Goal: Task Accomplishment & Management: Manage account settings

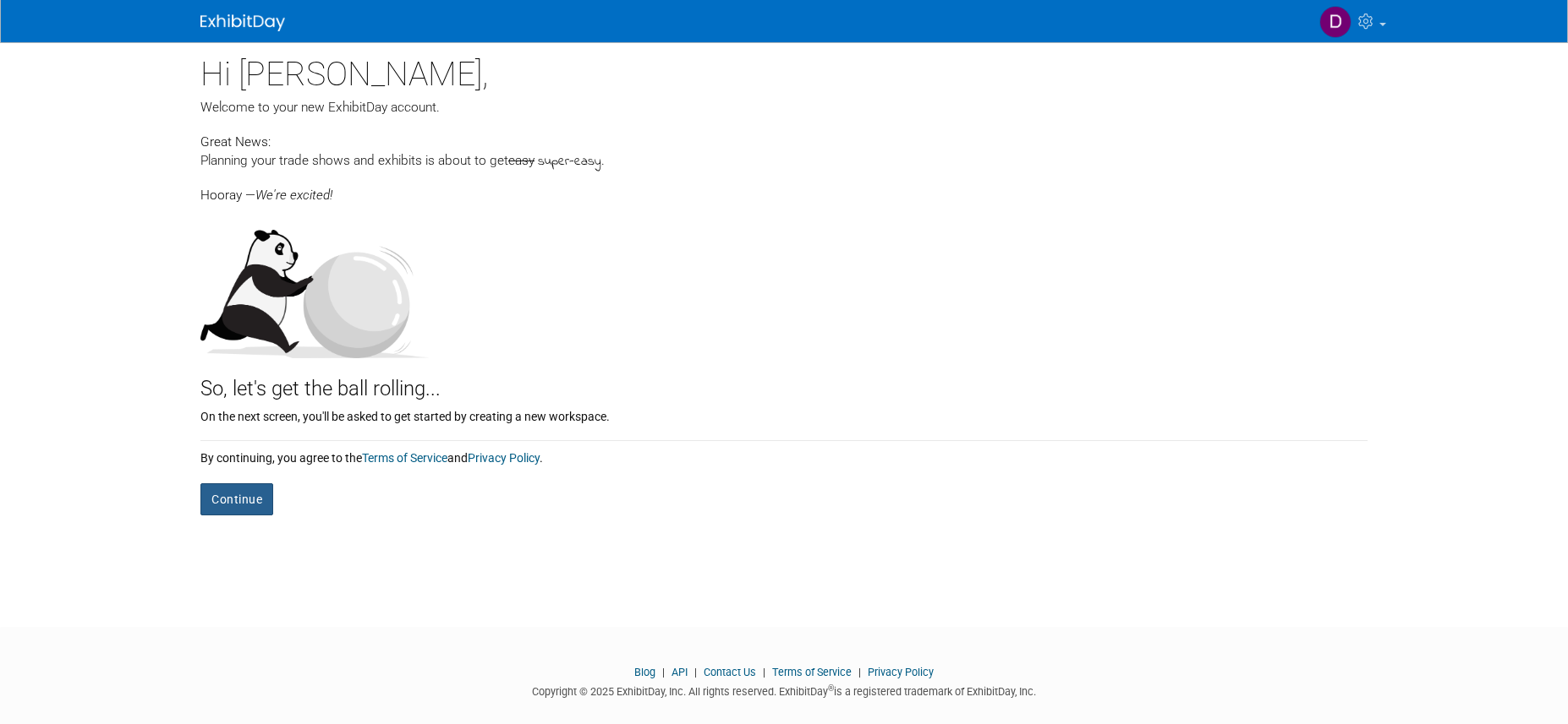
click at [262, 498] on button "Continue" at bounding box center [236, 500] width 73 height 32
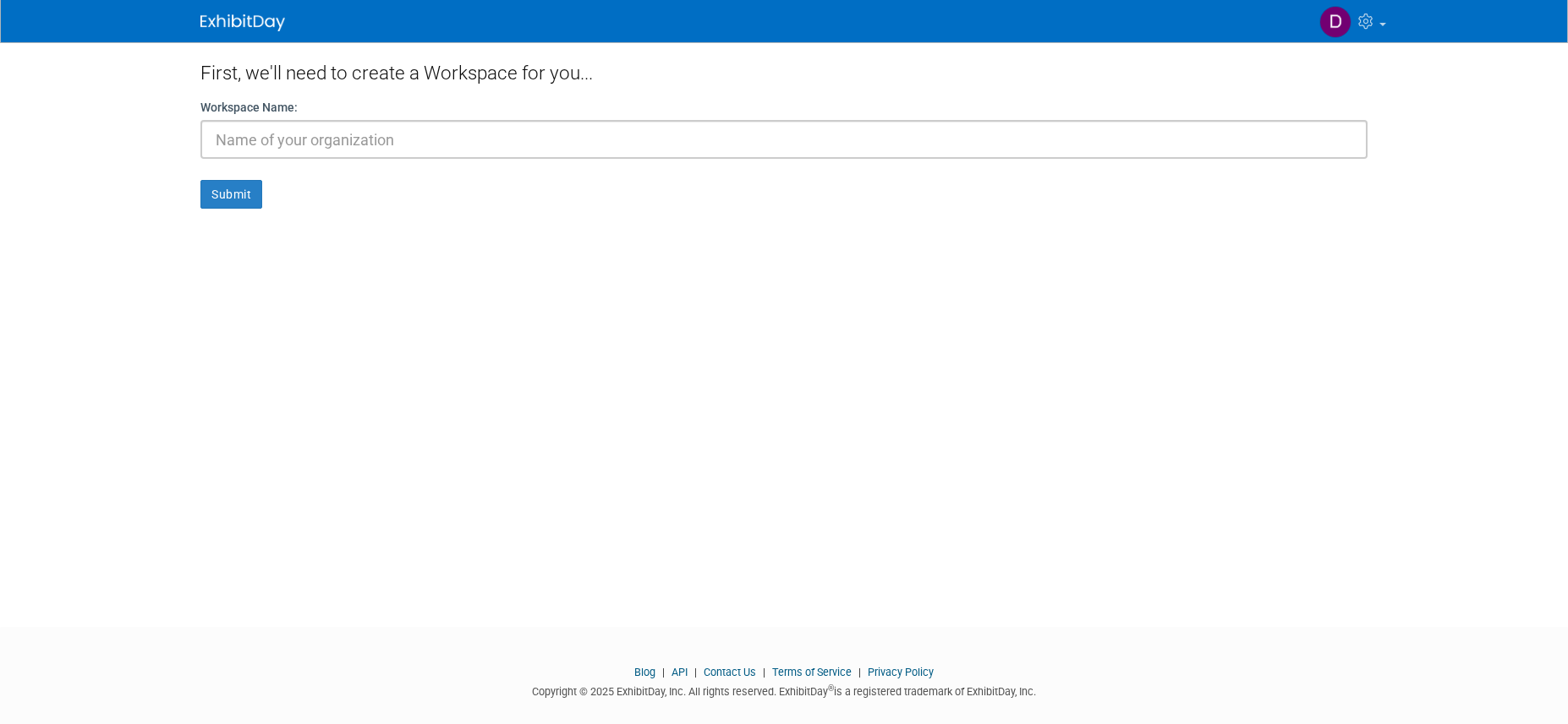
click at [283, 140] on input "text" at bounding box center [783, 139] width 1167 height 39
drag, startPoint x: 321, startPoint y: 138, endPoint x: 120, endPoint y: 138, distance: 201.0
click at [120, 138] on body "My Account My Profile & Preferences Contact us Sign out" at bounding box center [784, 362] width 1568 height 724
type input "z"
type input "Trade Show Test"
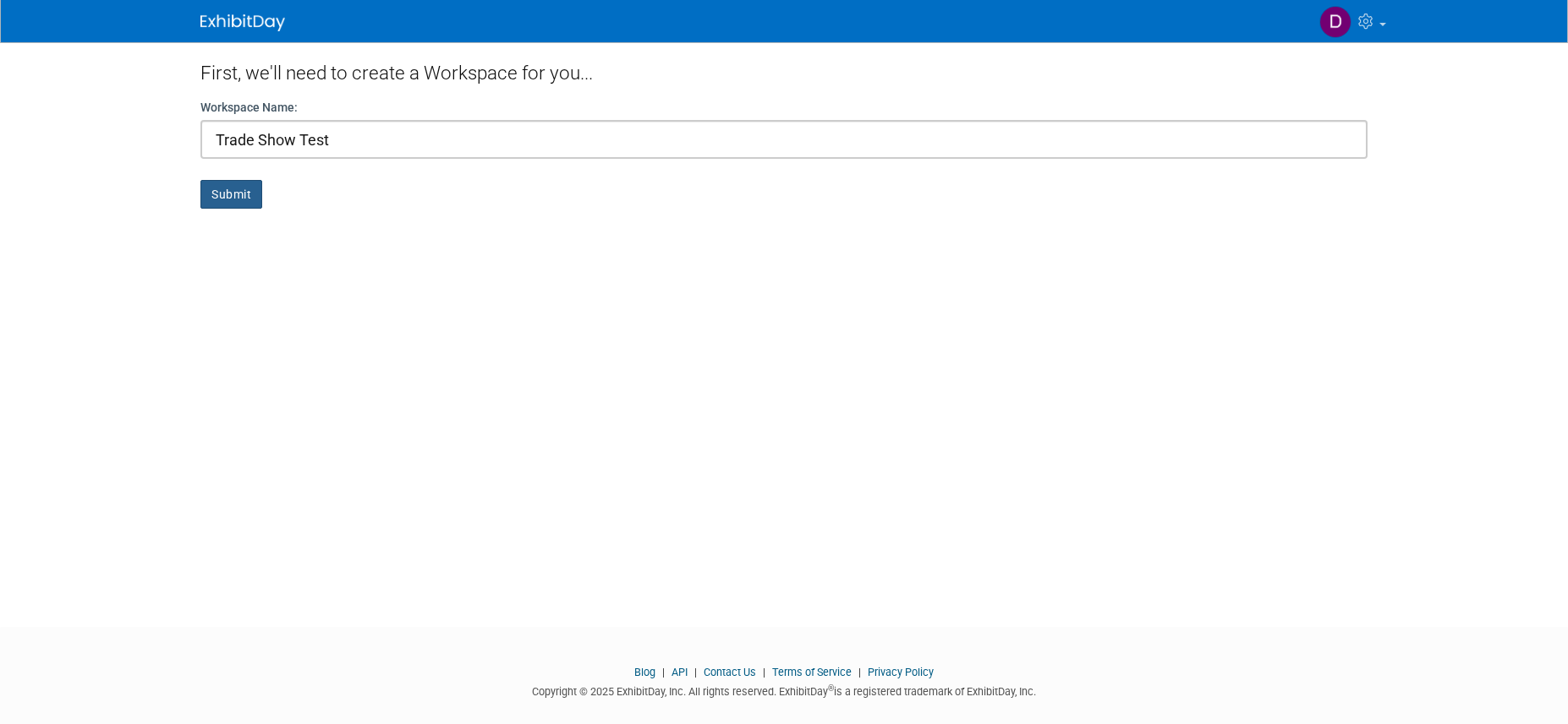
click at [234, 200] on button "Submit" at bounding box center [231, 194] width 62 height 29
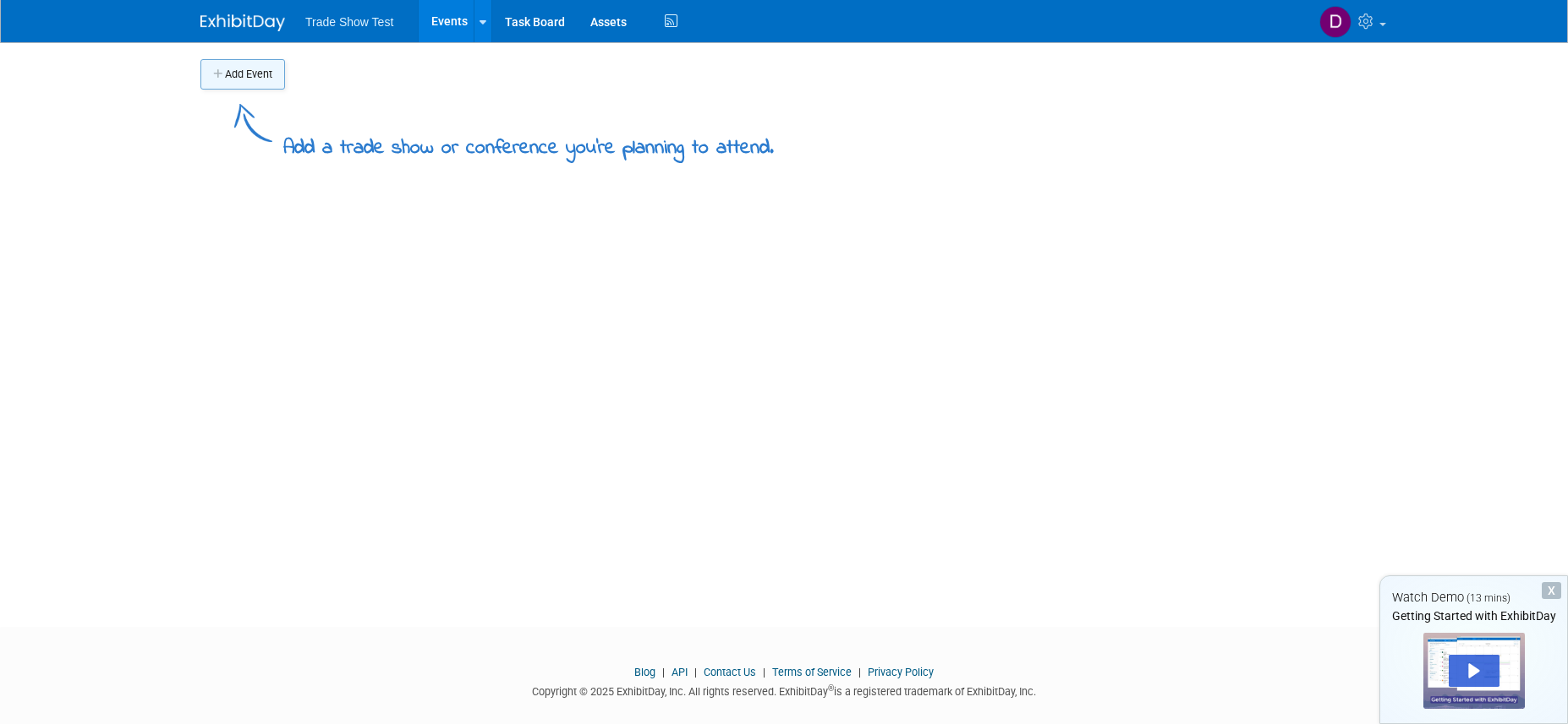
click at [247, 71] on button "Add Event" at bounding box center [242, 74] width 84 height 31
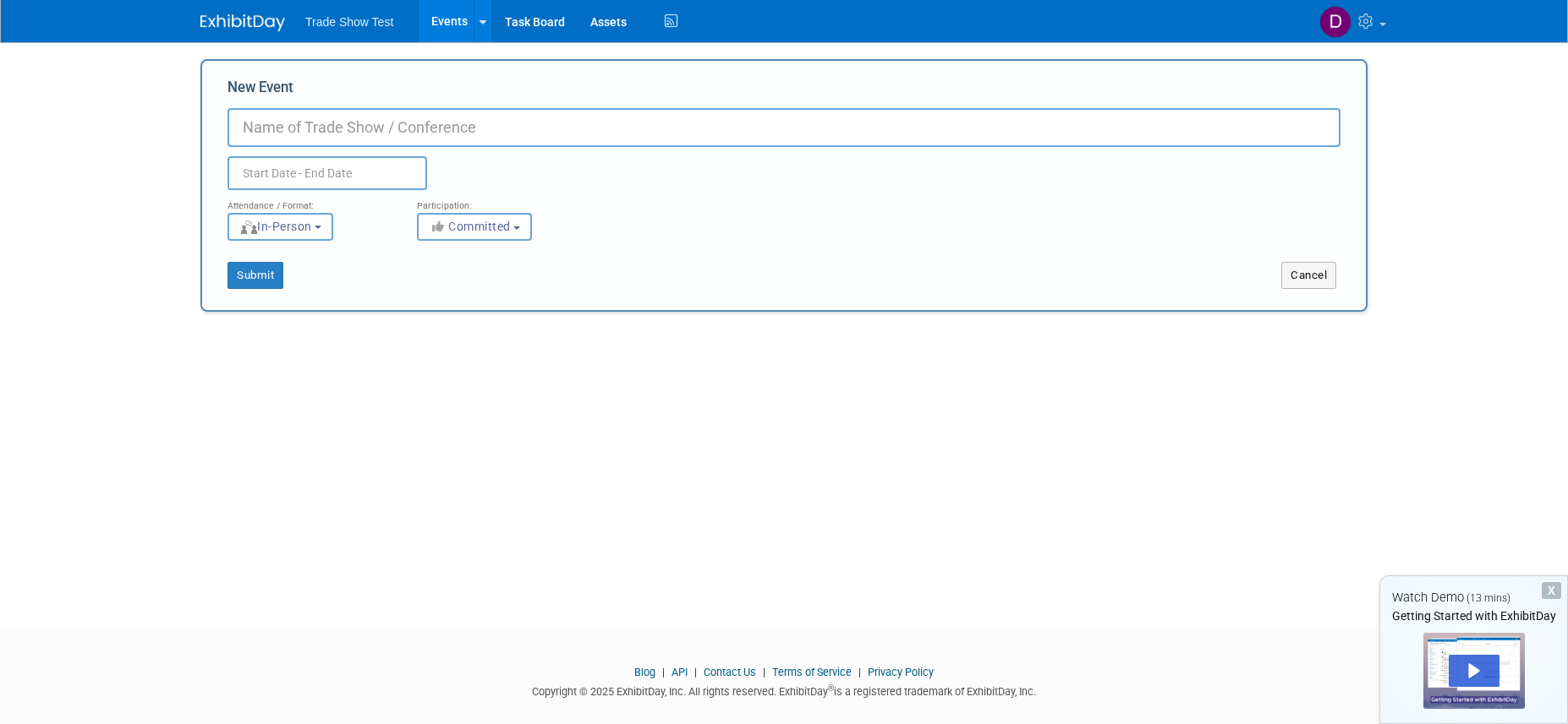
click at [292, 127] on input "New Event" at bounding box center [783, 128] width 1113 height 39
type input "ASN Kidney Week"
click at [314, 176] on body "Trade Show Test Events Add Event Bulk Upload Events Shareable Event Boards Task…" at bounding box center [784, 362] width 1568 height 724
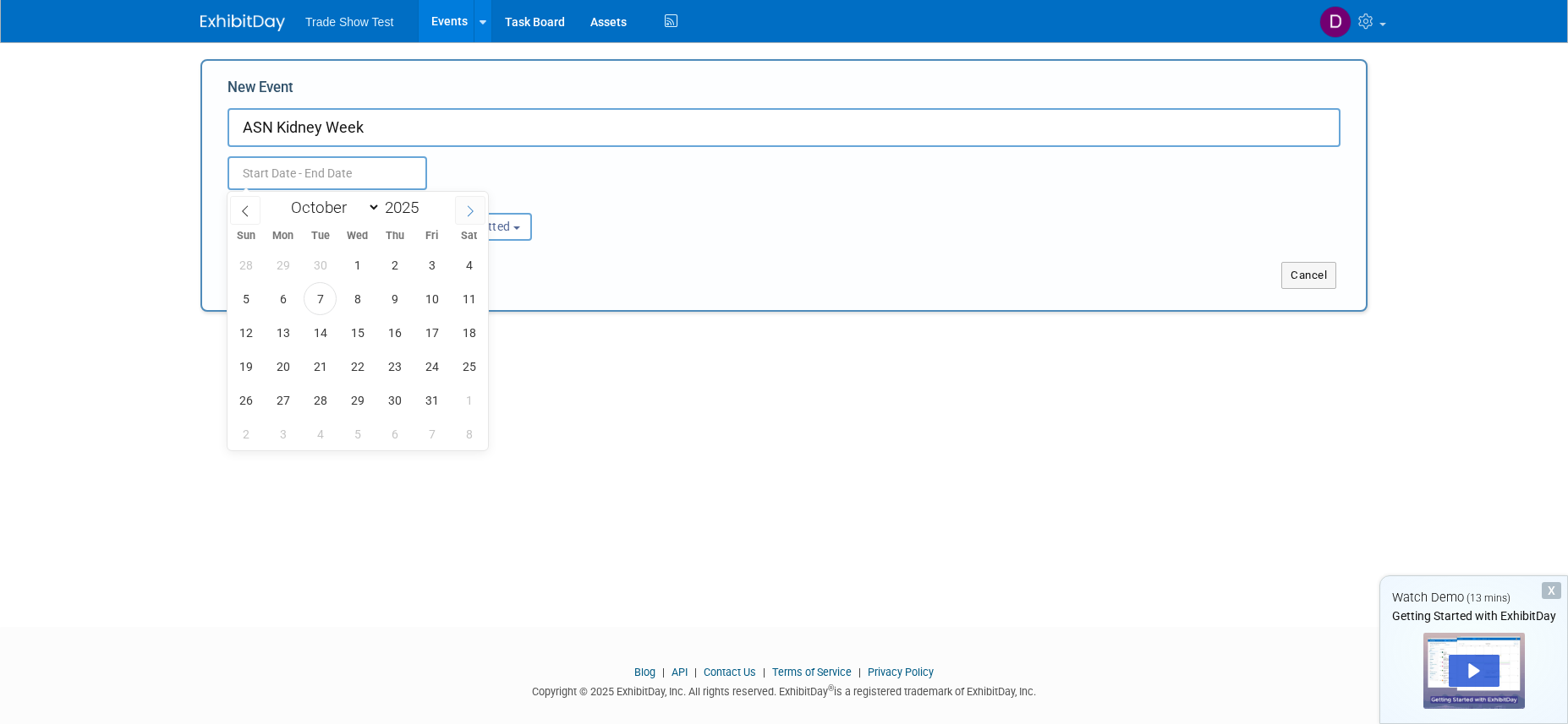
click at [473, 209] on icon at bounding box center [470, 211] width 12 height 12
select select "10"
click at [395, 304] on span "6" at bounding box center [393, 298] width 33 height 33
click at [467, 298] on span "8" at bounding box center [468, 298] width 33 height 33
type input "[DATE] to [DATE]"
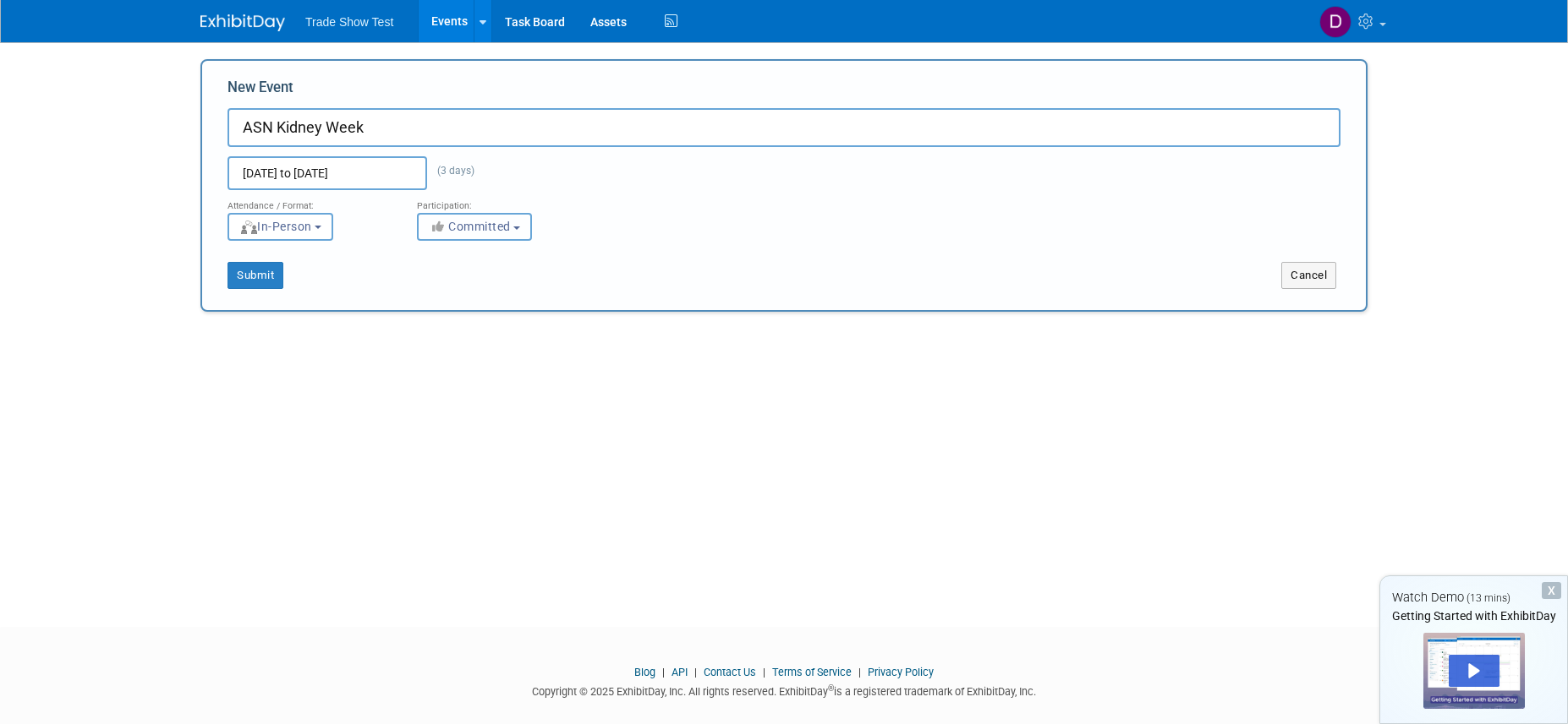
click at [517, 231] on button "Committed" at bounding box center [474, 227] width 115 height 28
click at [597, 216] on div "Attendance / Format: <img src="https://www.exhibitday.com/Images/Format-InPerso…" at bounding box center [784, 216] width 1138 height 50
click at [266, 277] on button "Submit" at bounding box center [255, 275] width 56 height 27
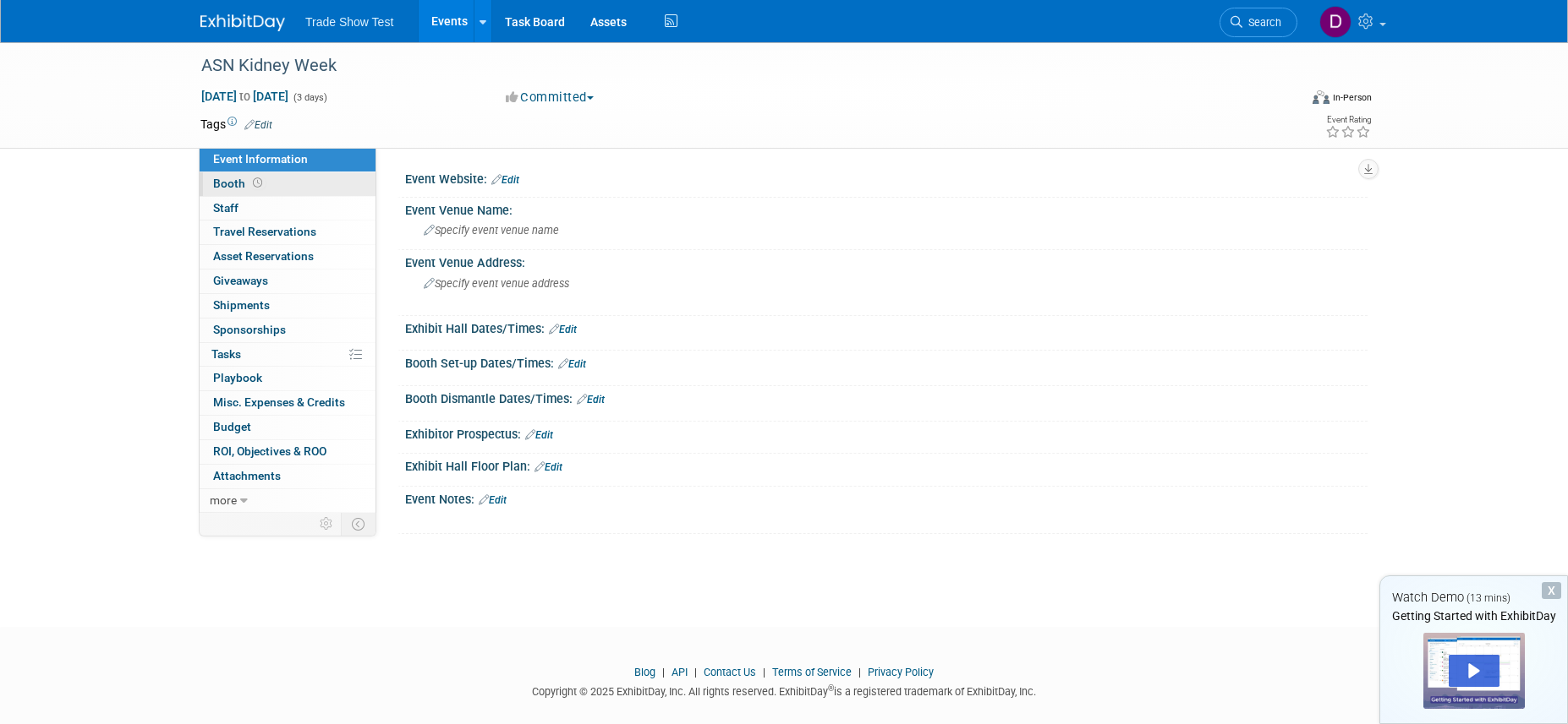
click at [287, 184] on link "Booth" at bounding box center [288, 184] width 176 height 23
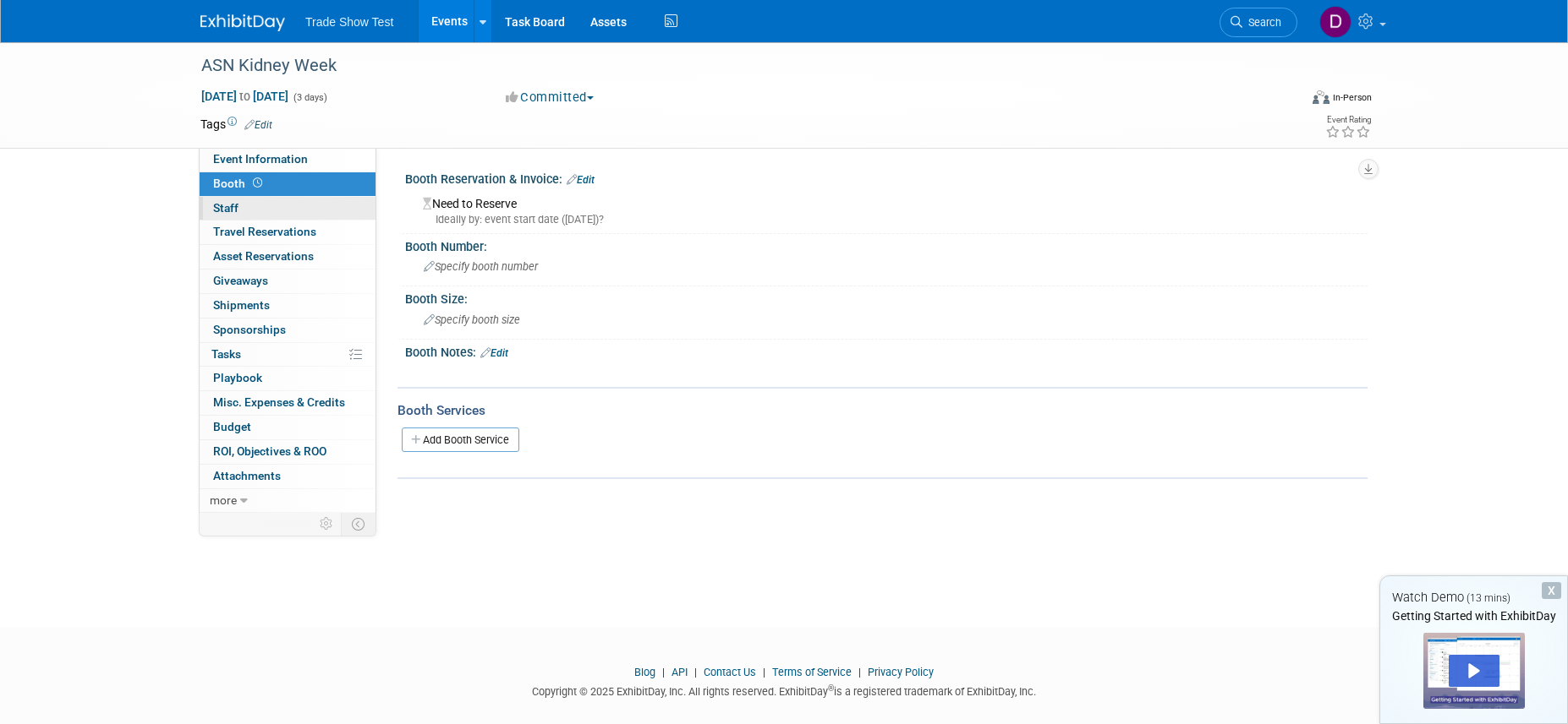
click at [285, 204] on link "0 Staff 0" at bounding box center [288, 208] width 176 height 23
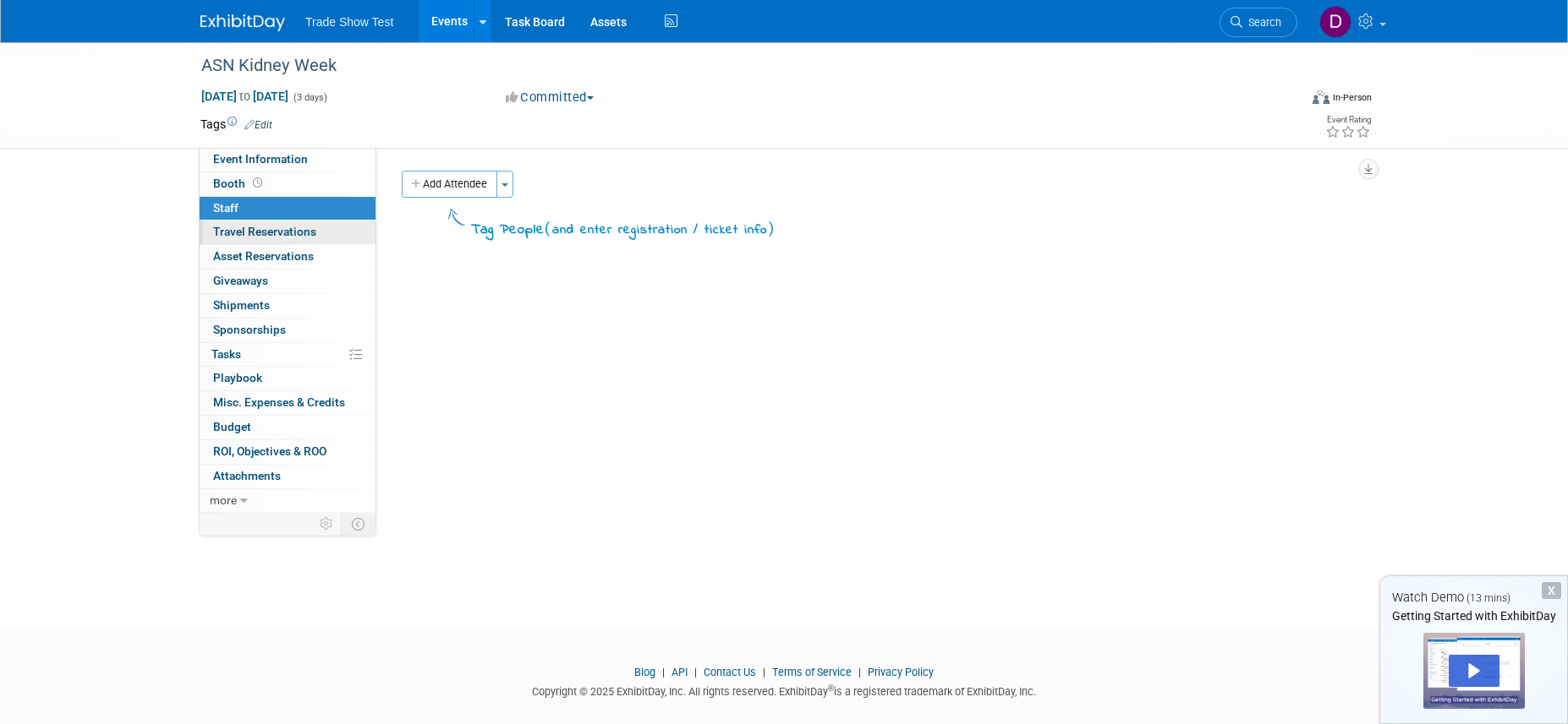
click at [285, 234] on span "Travel Reservations 0" at bounding box center [264, 232] width 103 height 13
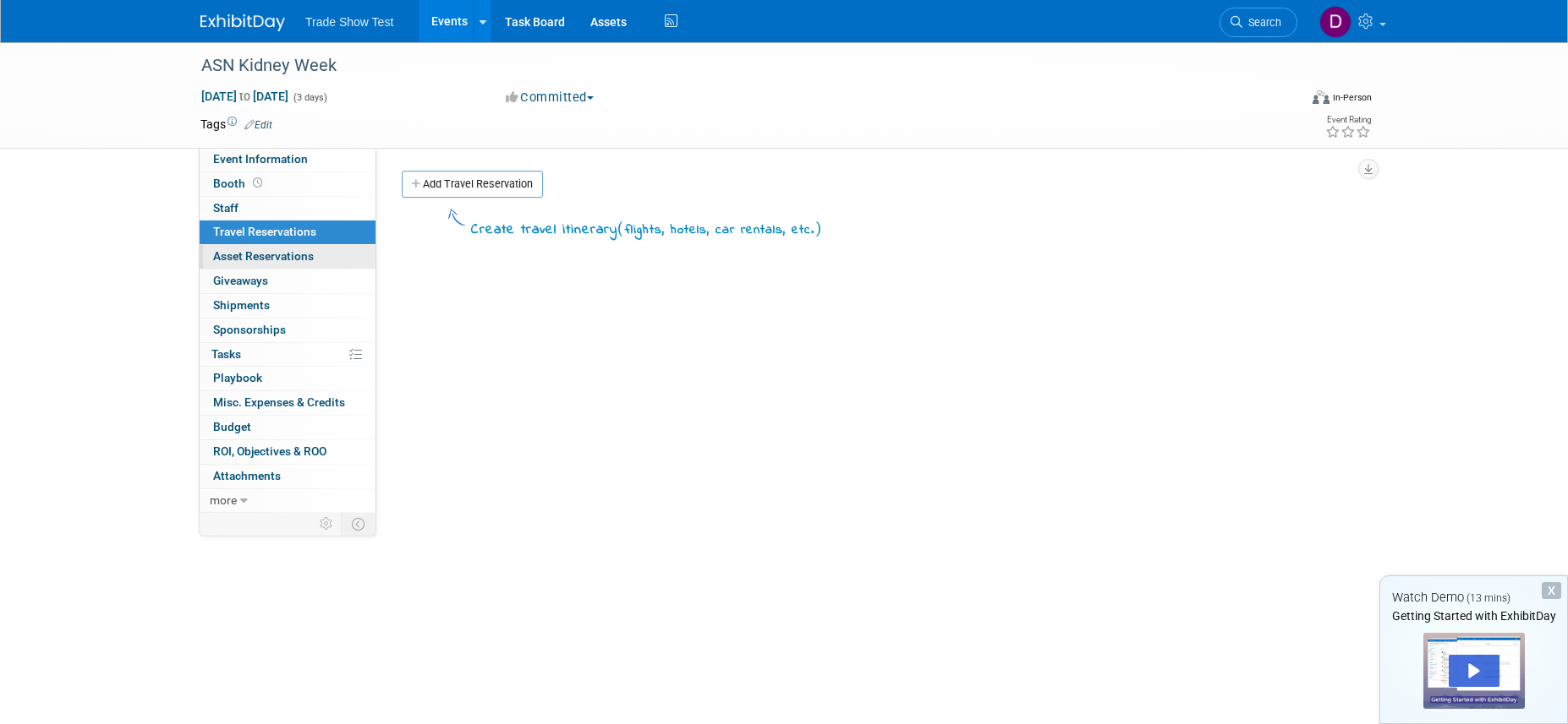
click at [283, 253] on span "Asset Reservations 0" at bounding box center [264, 256] width 101 height 13
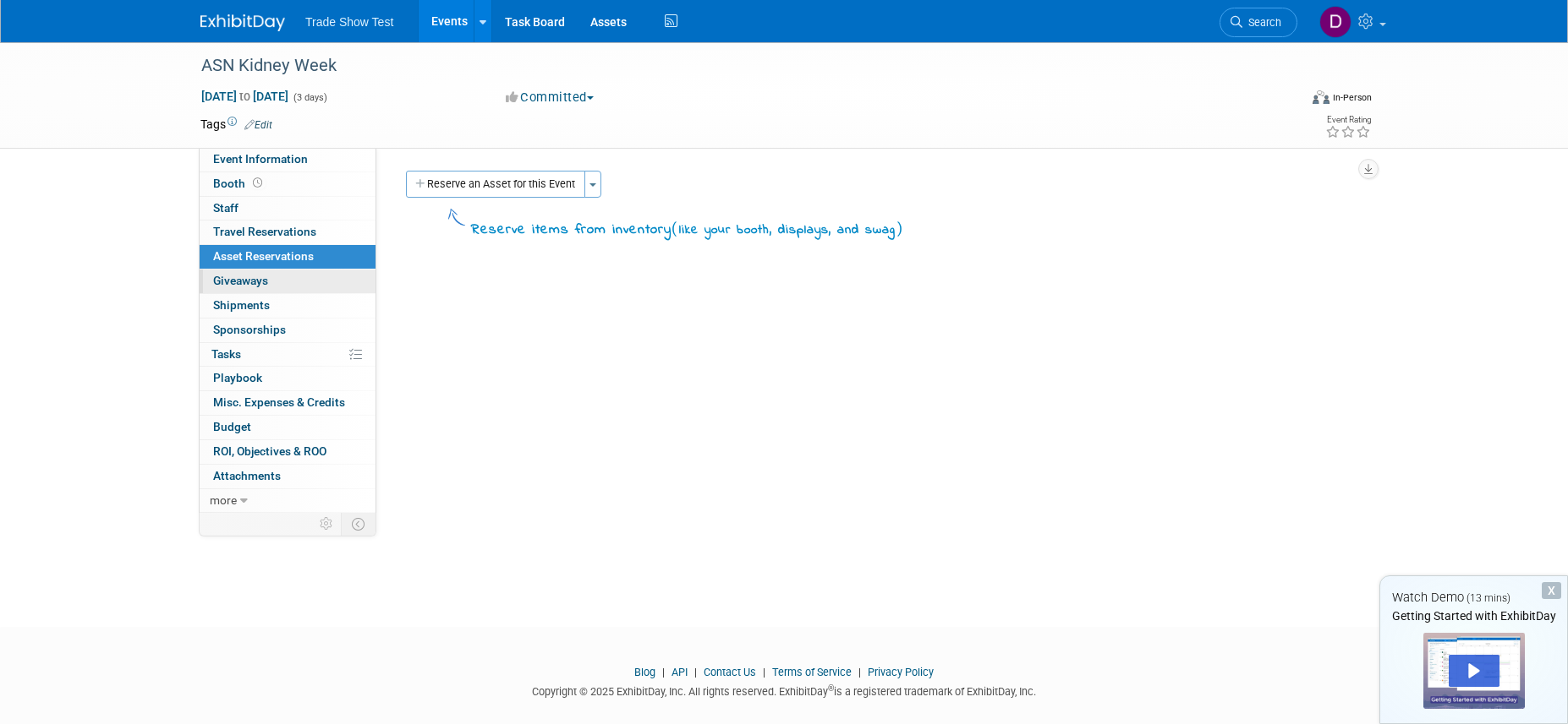
click at [281, 280] on link "0 Giveaways 0" at bounding box center [288, 281] width 176 height 23
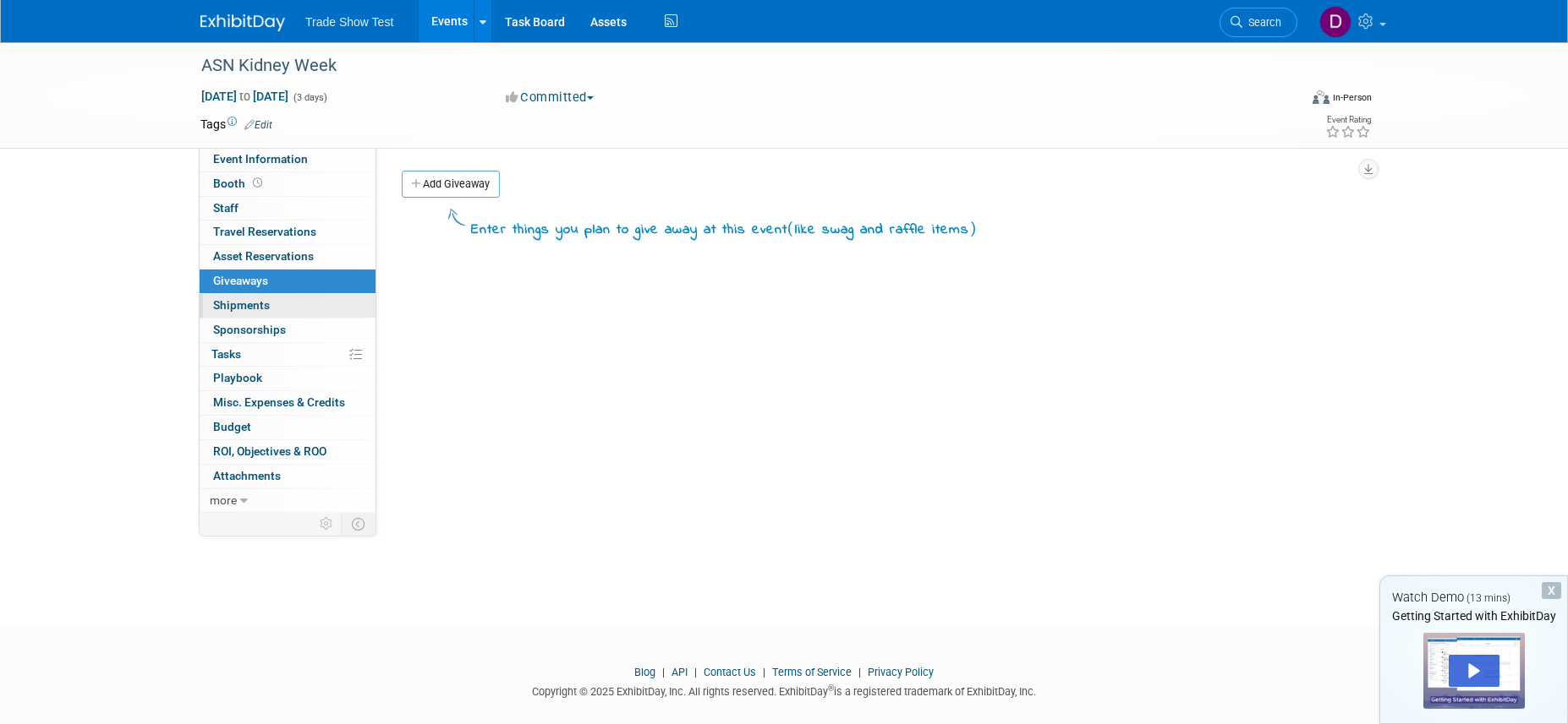
click at [278, 303] on link "0 Shipments 0" at bounding box center [288, 305] width 176 height 23
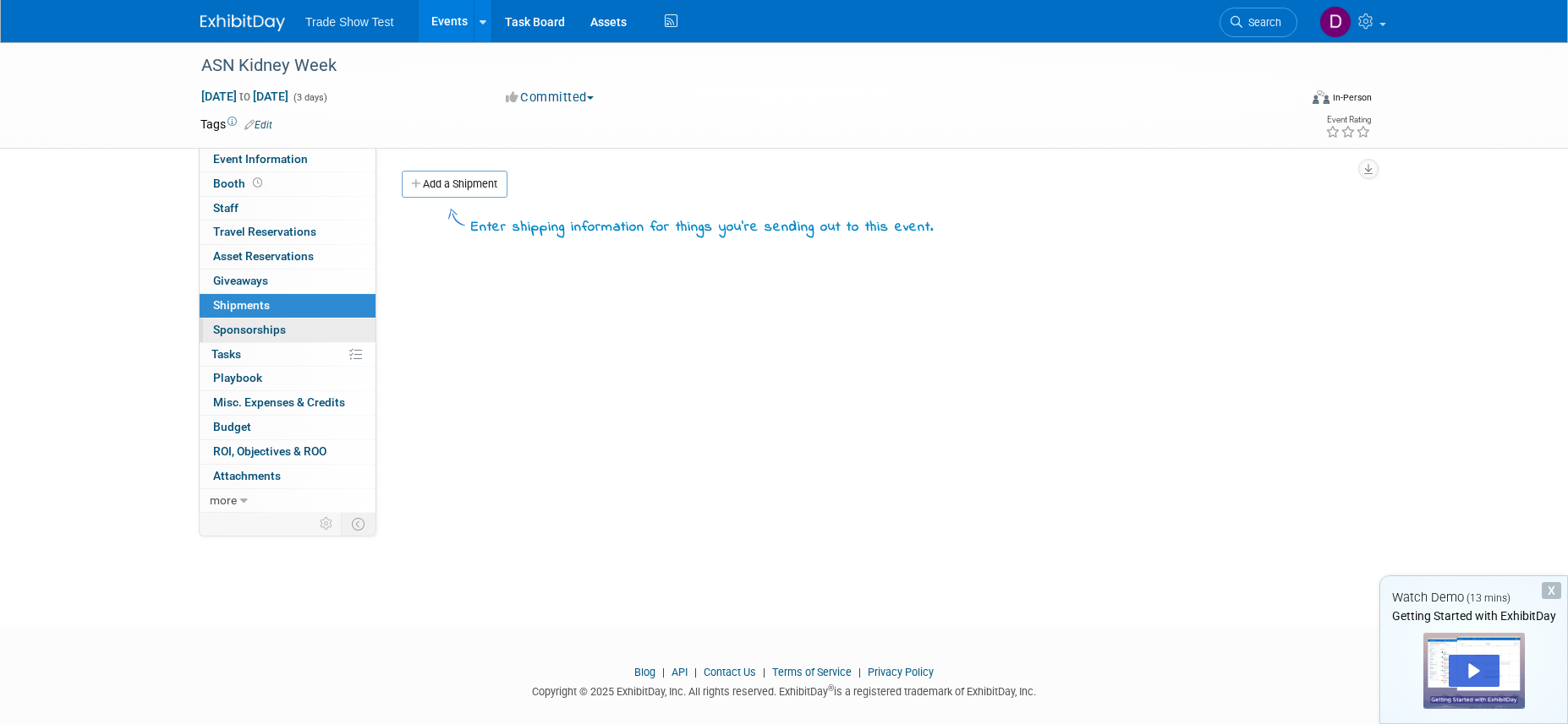
click at [277, 327] on span "Sponsorships 0" at bounding box center [249, 330] width 73 height 13
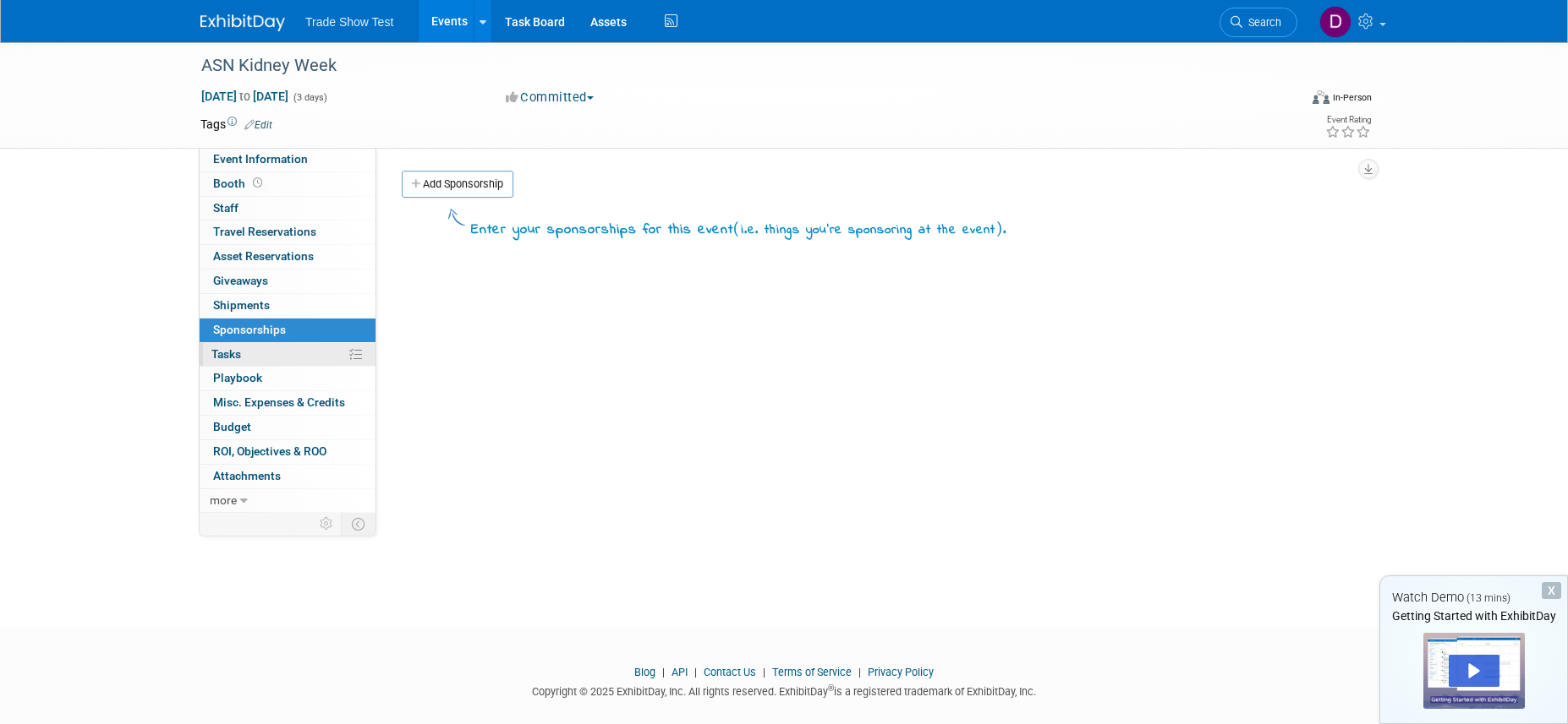
click at [266, 360] on link "0% Tasks 0%" at bounding box center [288, 354] width 176 height 23
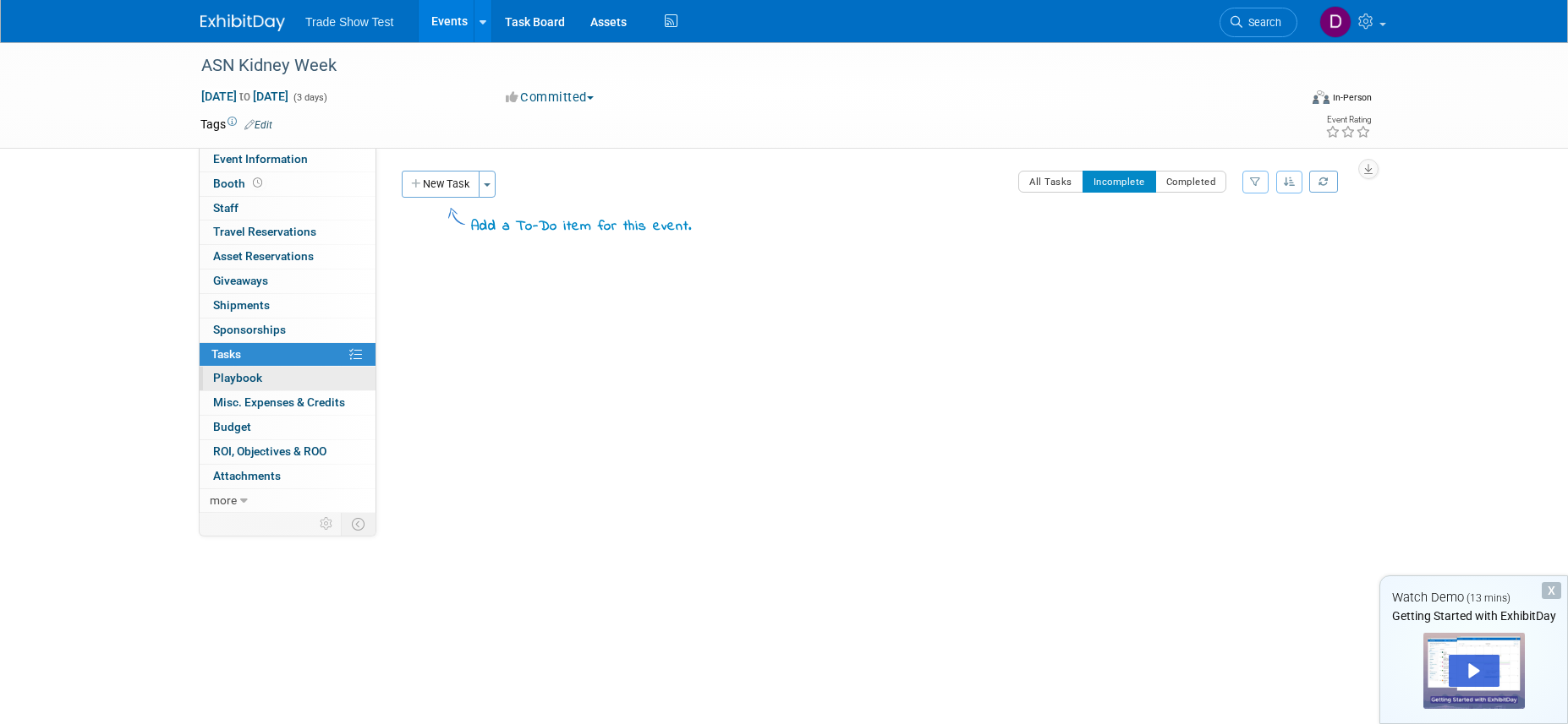
click at [264, 376] on link "0 Playbook 0" at bounding box center [288, 378] width 176 height 23
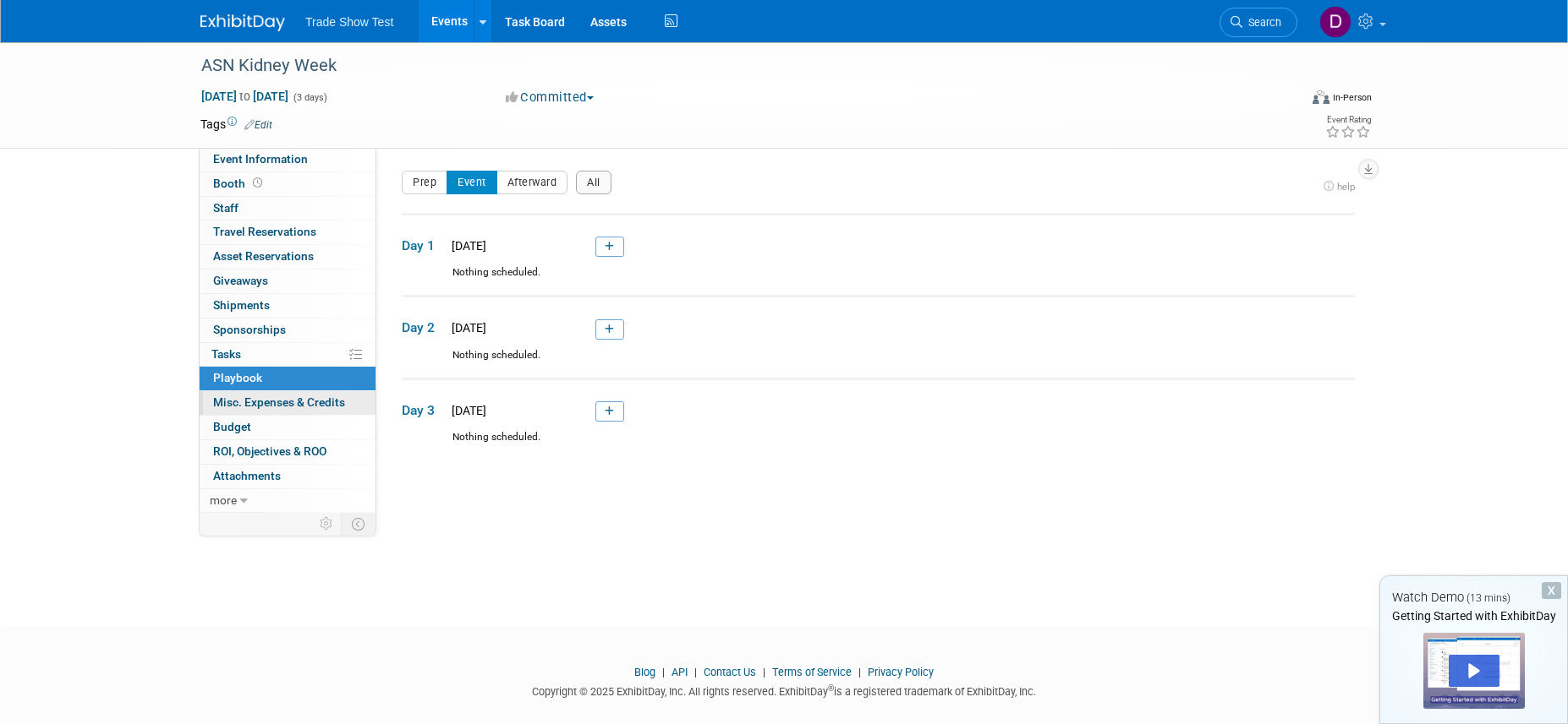
click at [261, 407] on span "Misc. Expenses & Credits 0" at bounding box center [278, 402] width 132 height 13
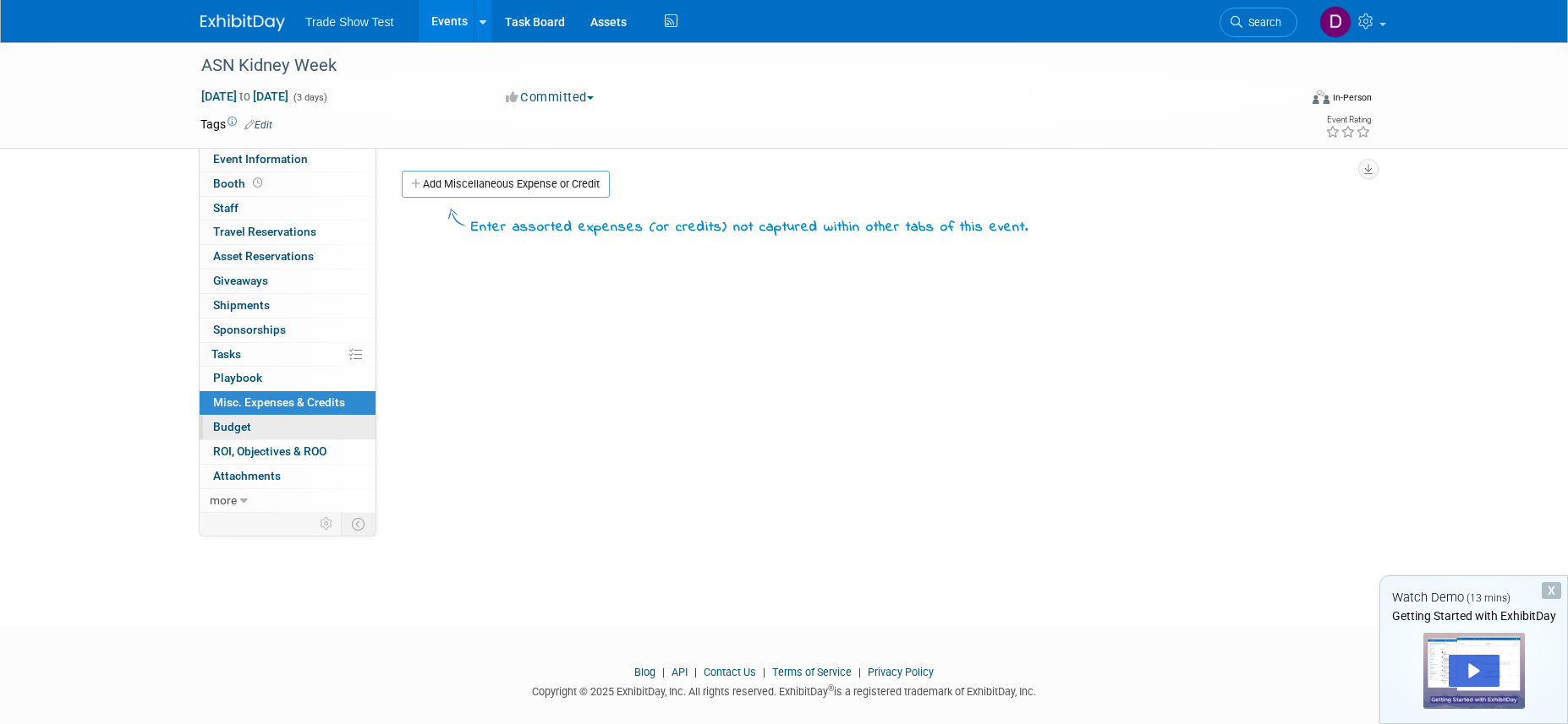
click at [261, 426] on link "Budget" at bounding box center [288, 427] width 176 height 23
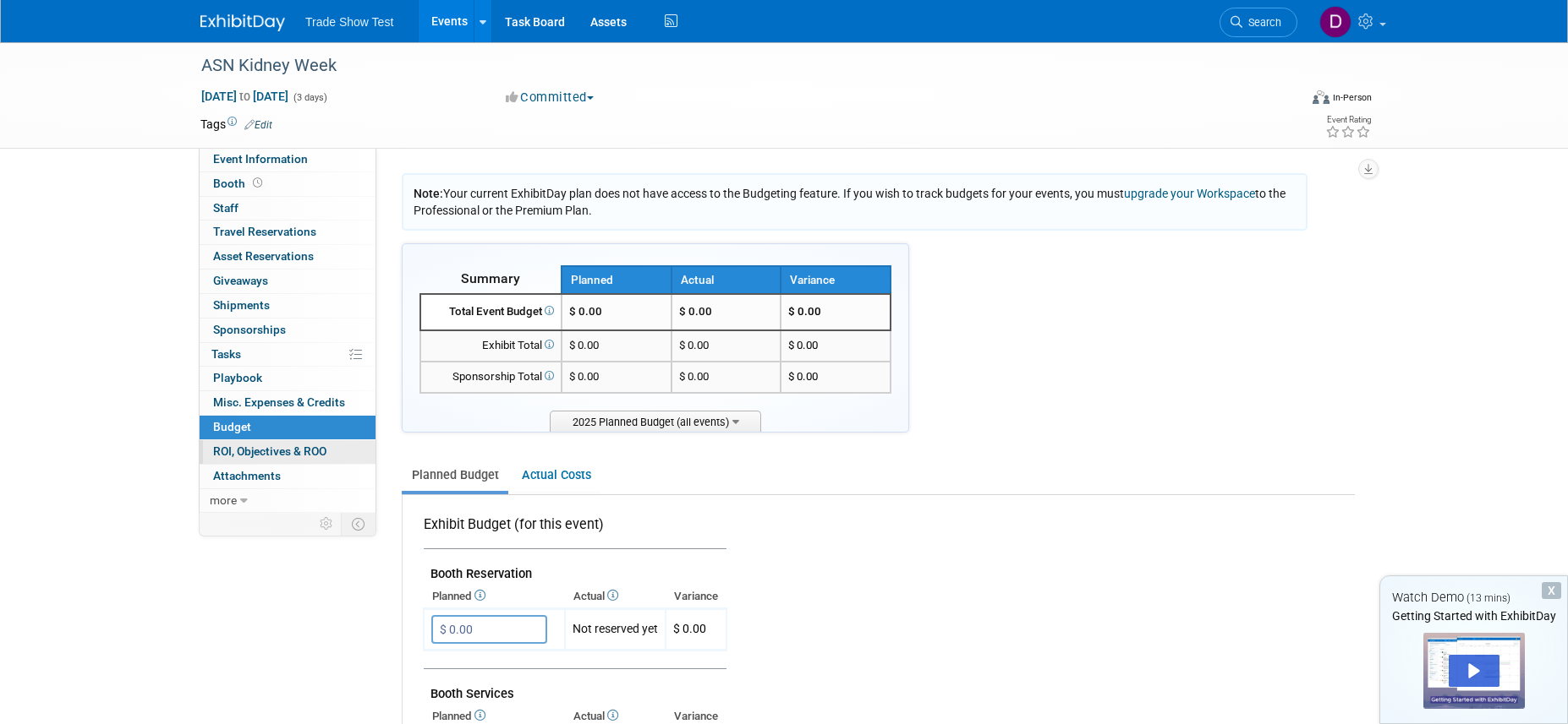
click at [248, 451] on span "ROI, Objectives & ROO 0" at bounding box center [269, 451] width 113 height 13
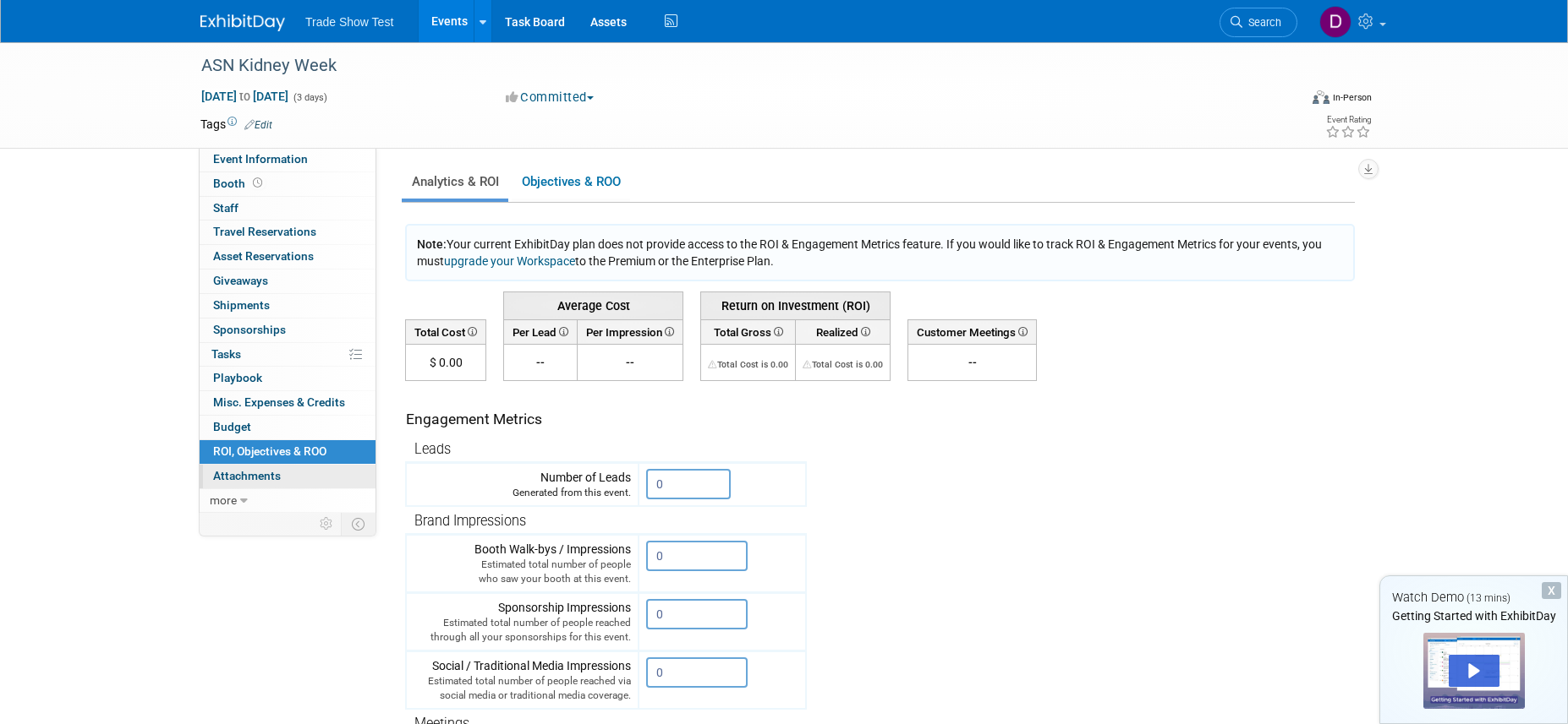
click at [252, 479] on span "Attachments 0" at bounding box center [247, 476] width 67 height 13
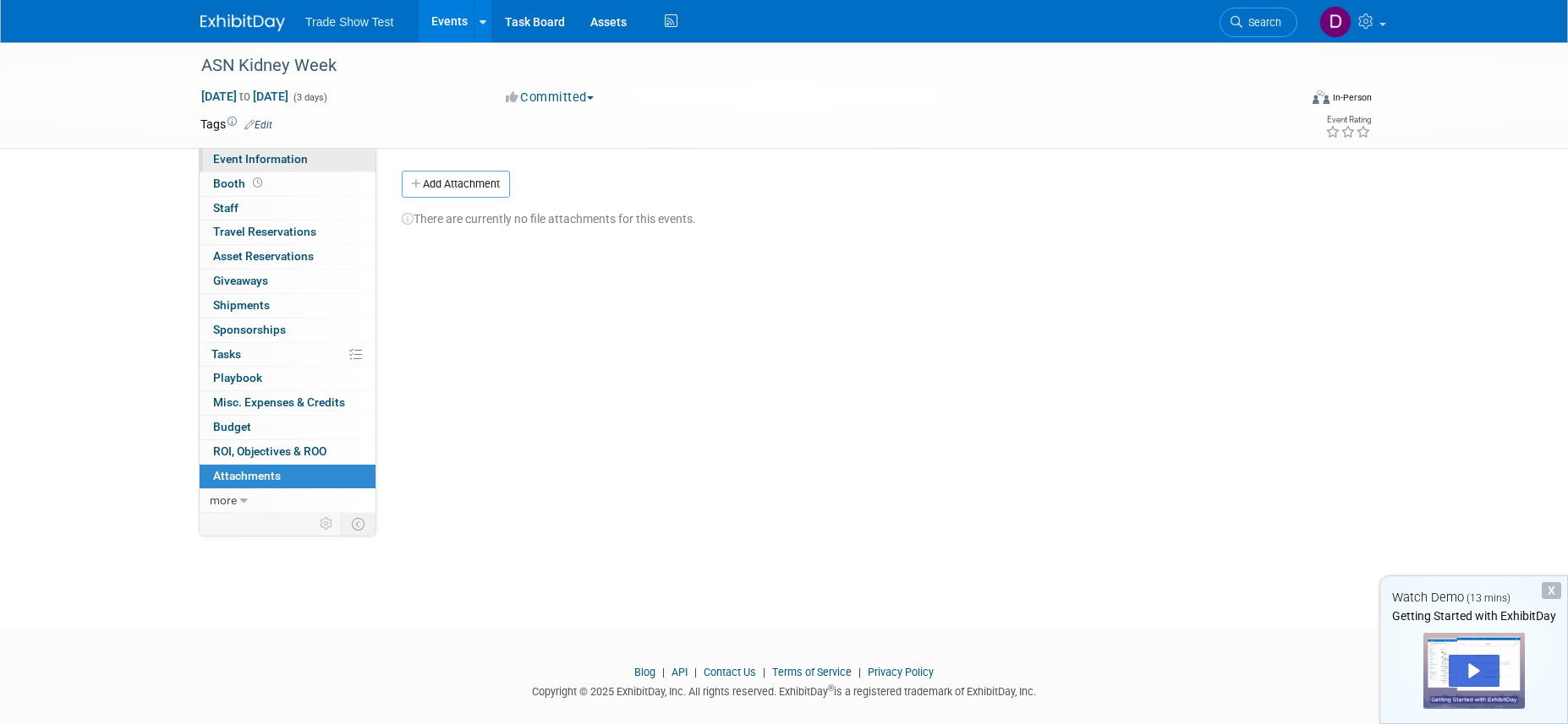
click at [273, 159] on span "Event Information" at bounding box center [260, 159] width 94 height 13
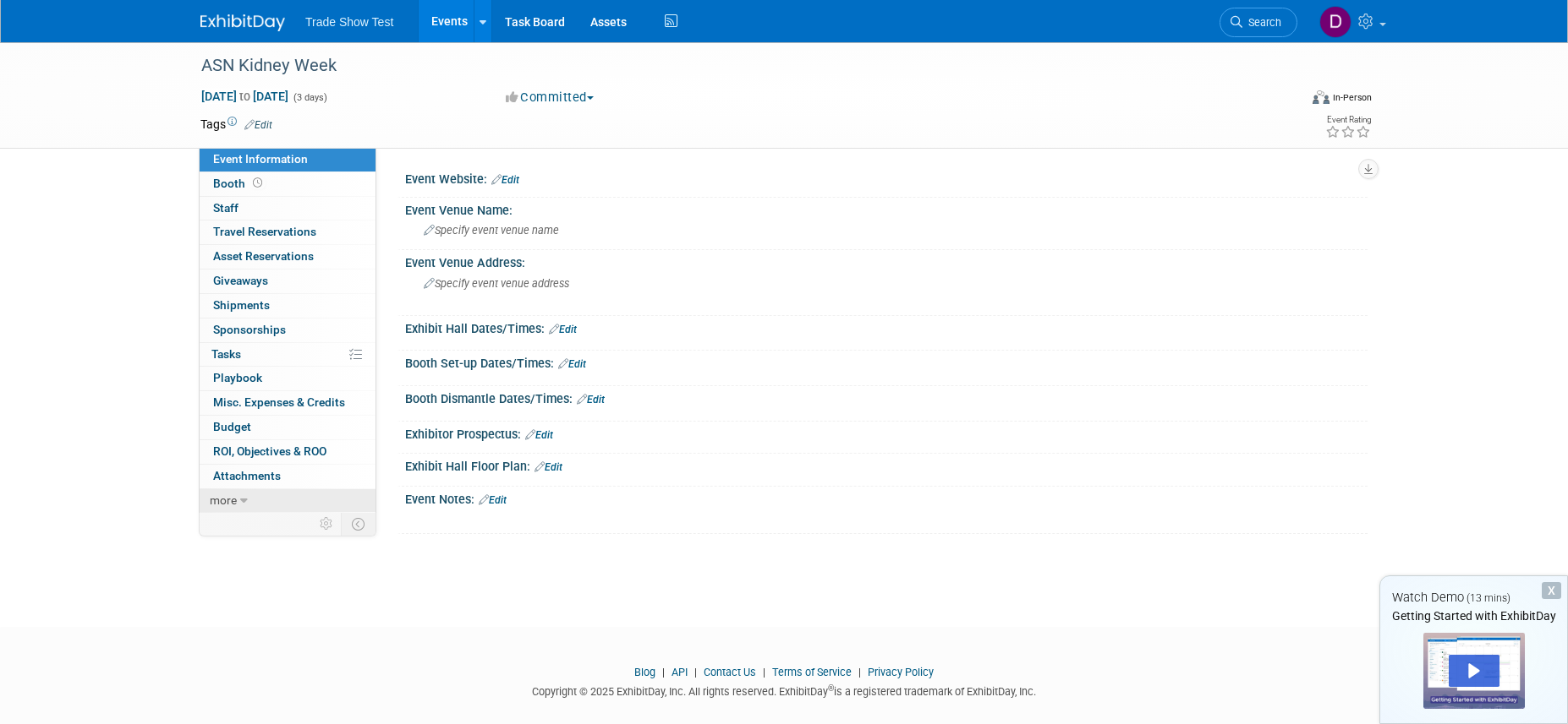
click at [243, 504] on icon at bounding box center [244, 501] width 7 height 12
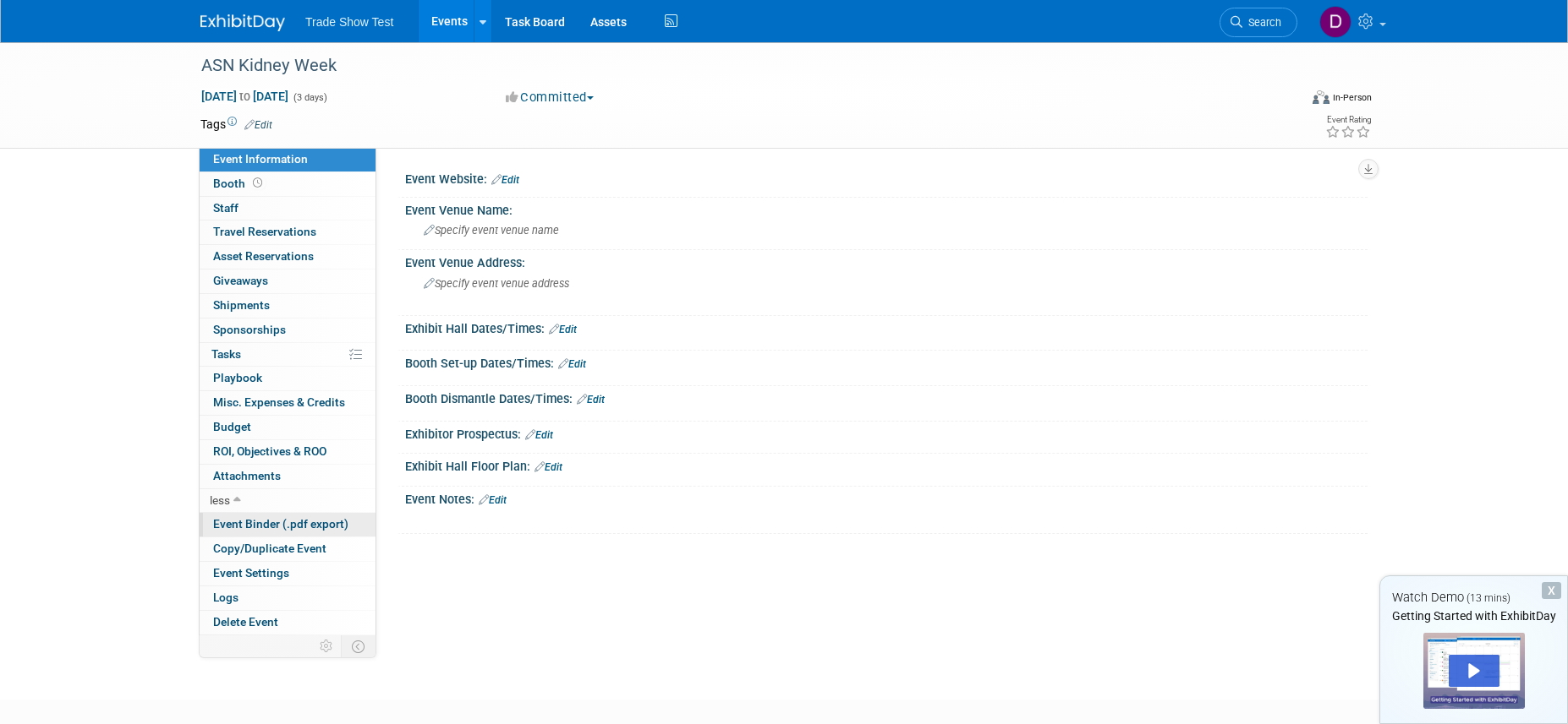
click at [262, 525] on span "Event Binder (.pdf export)" at bounding box center [280, 524] width 135 height 13
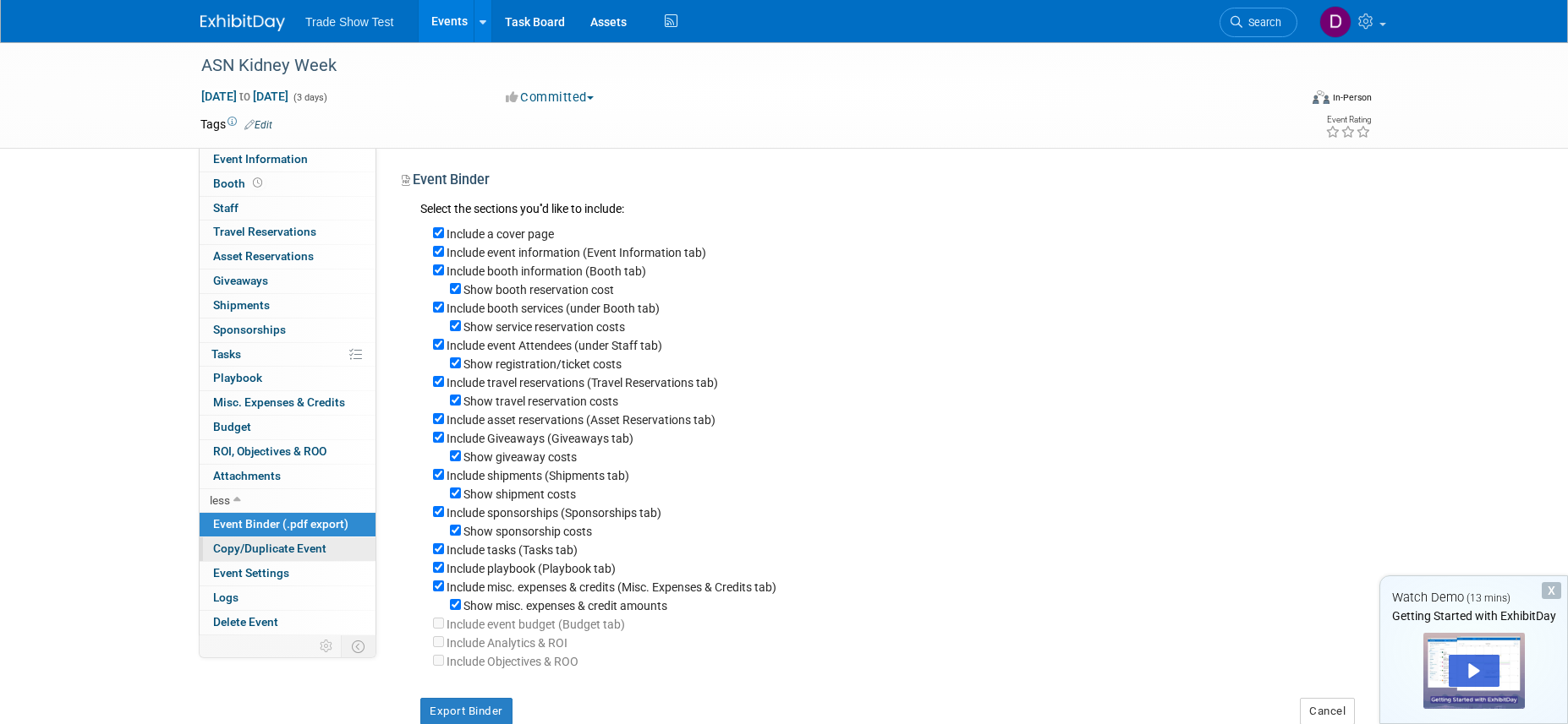
click at [286, 554] on span "Copy/Duplicate Event" at bounding box center [269, 548] width 113 height 13
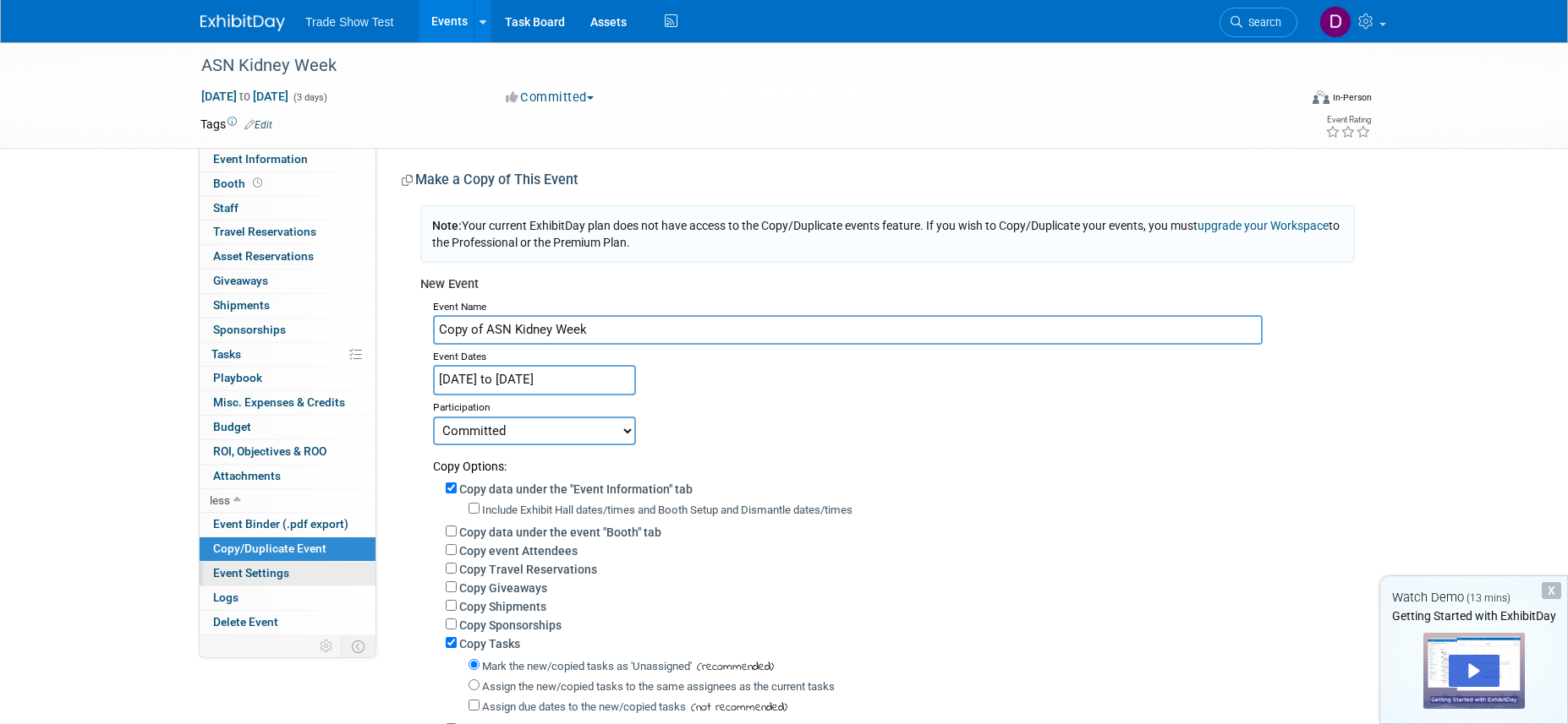
click at [279, 570] on span "Event Settings" at bounding box center [250, 573] width 76 height 13
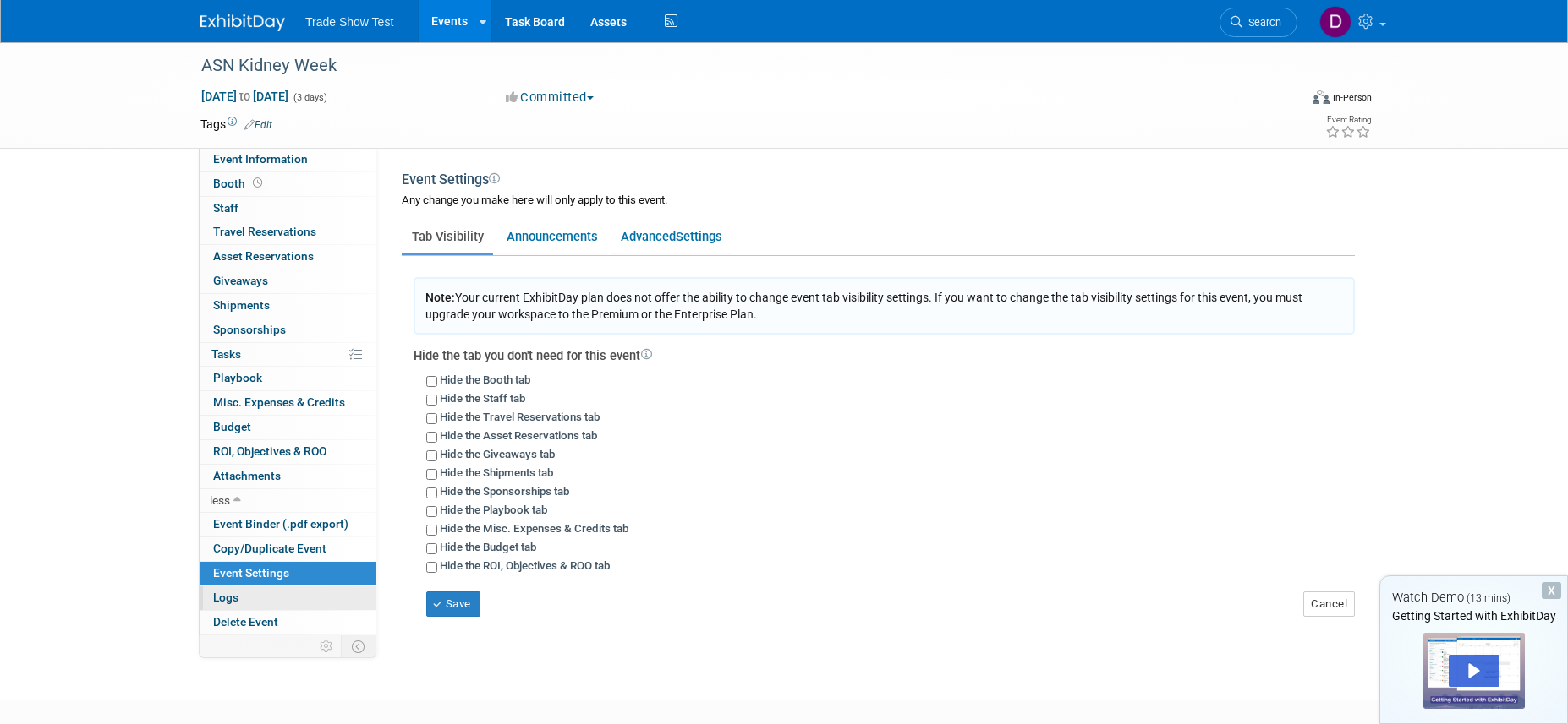
click at [272, 595] on link "Logs" at bounding box center [288, 598] width 176 height 23
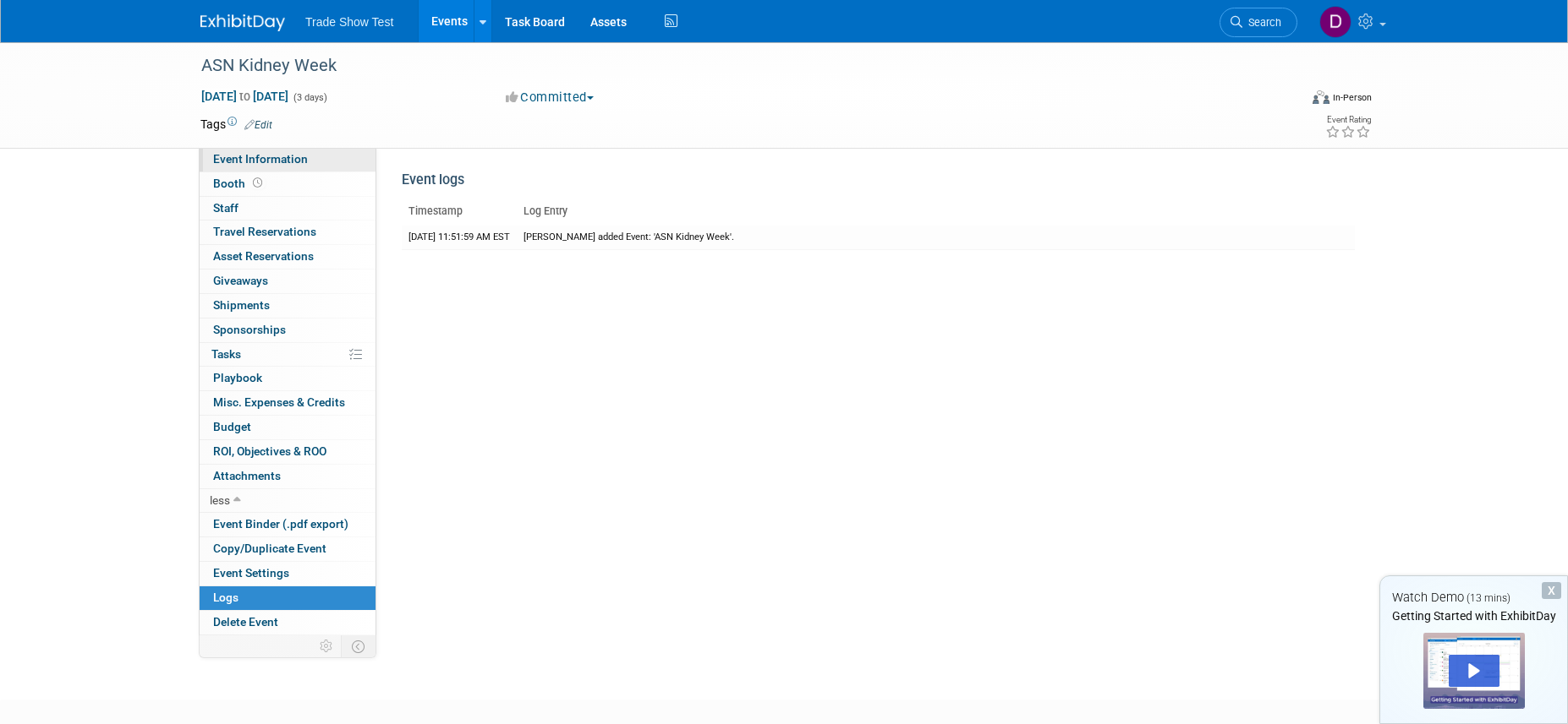
click at [279, 156] on span "Event Information" at bounding box center [260, 159] width 94 height 13
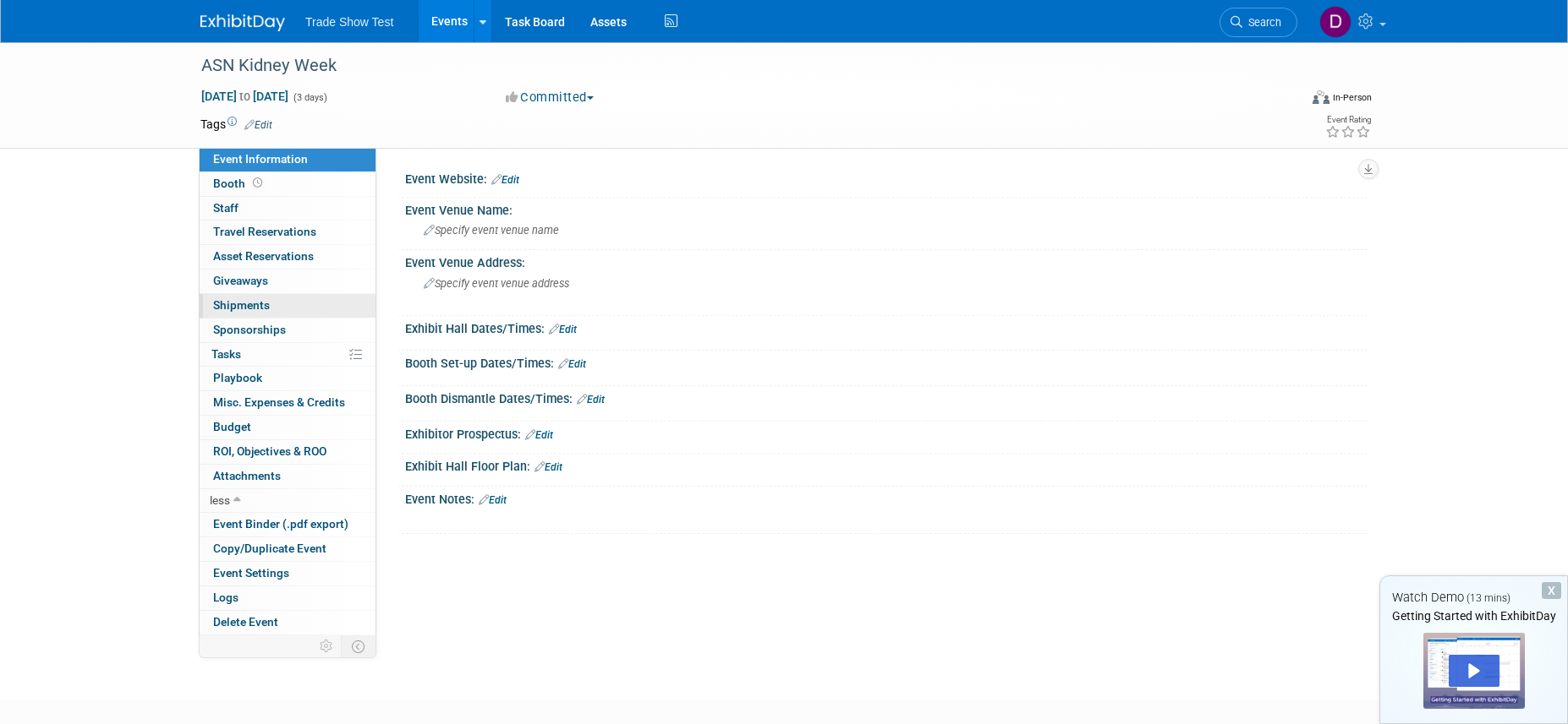
click at [259, 303] on span "Shipments 0" at bounding box center [241, 305] width 57 height 13
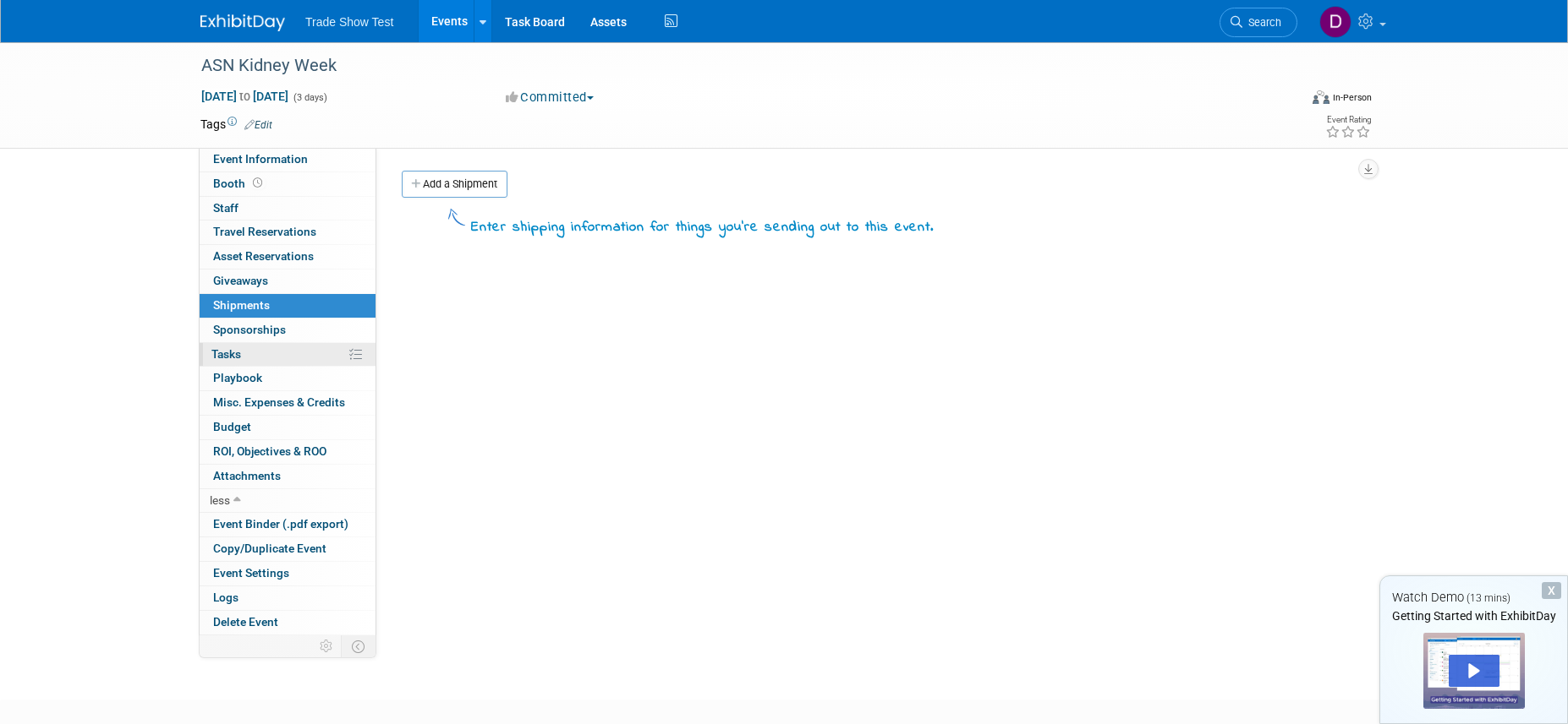
click at [320, 359] on link "0% Tasks 0%" at bounding box center [288, 354] width 176 height 23
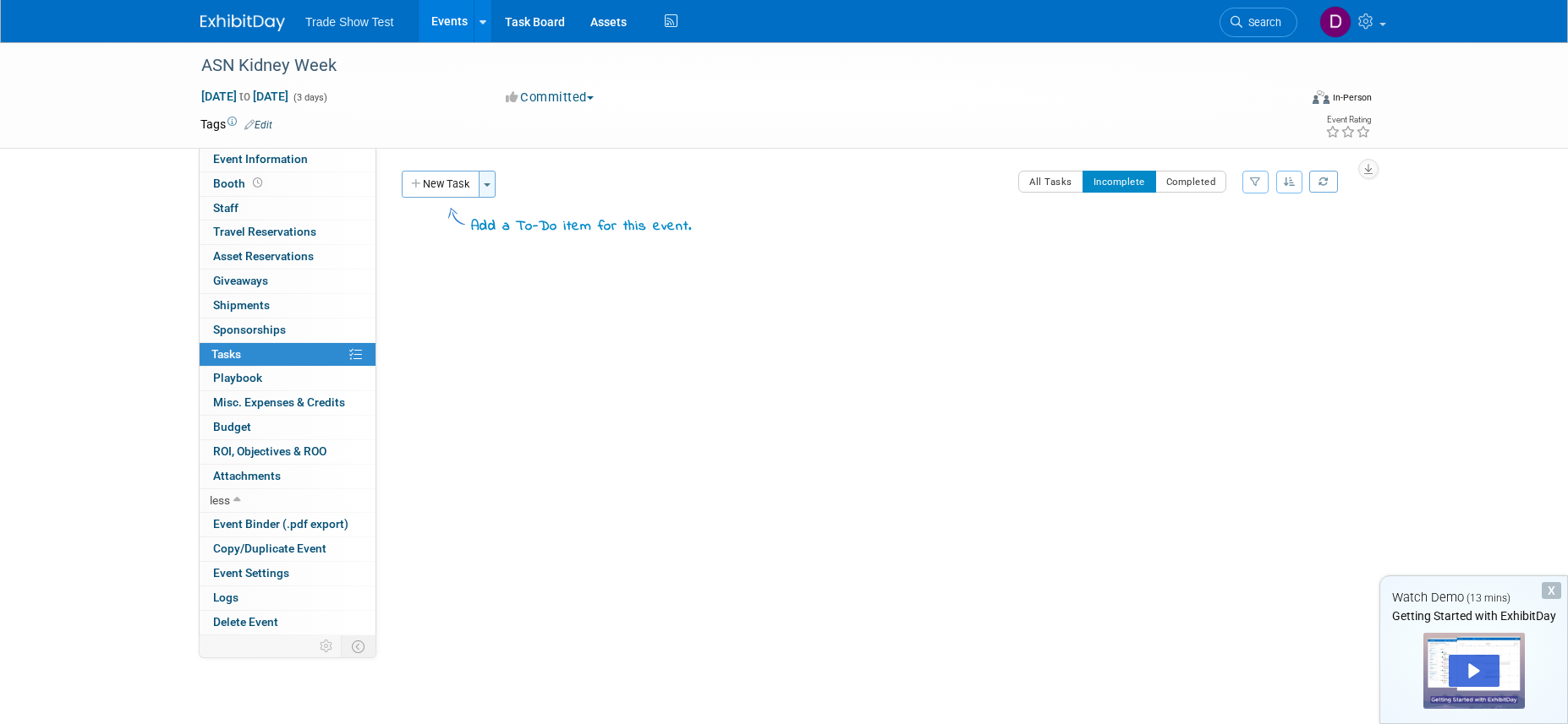
click at [490, 186] on span "button" at bounding box center [487, 185] width 7 height 4
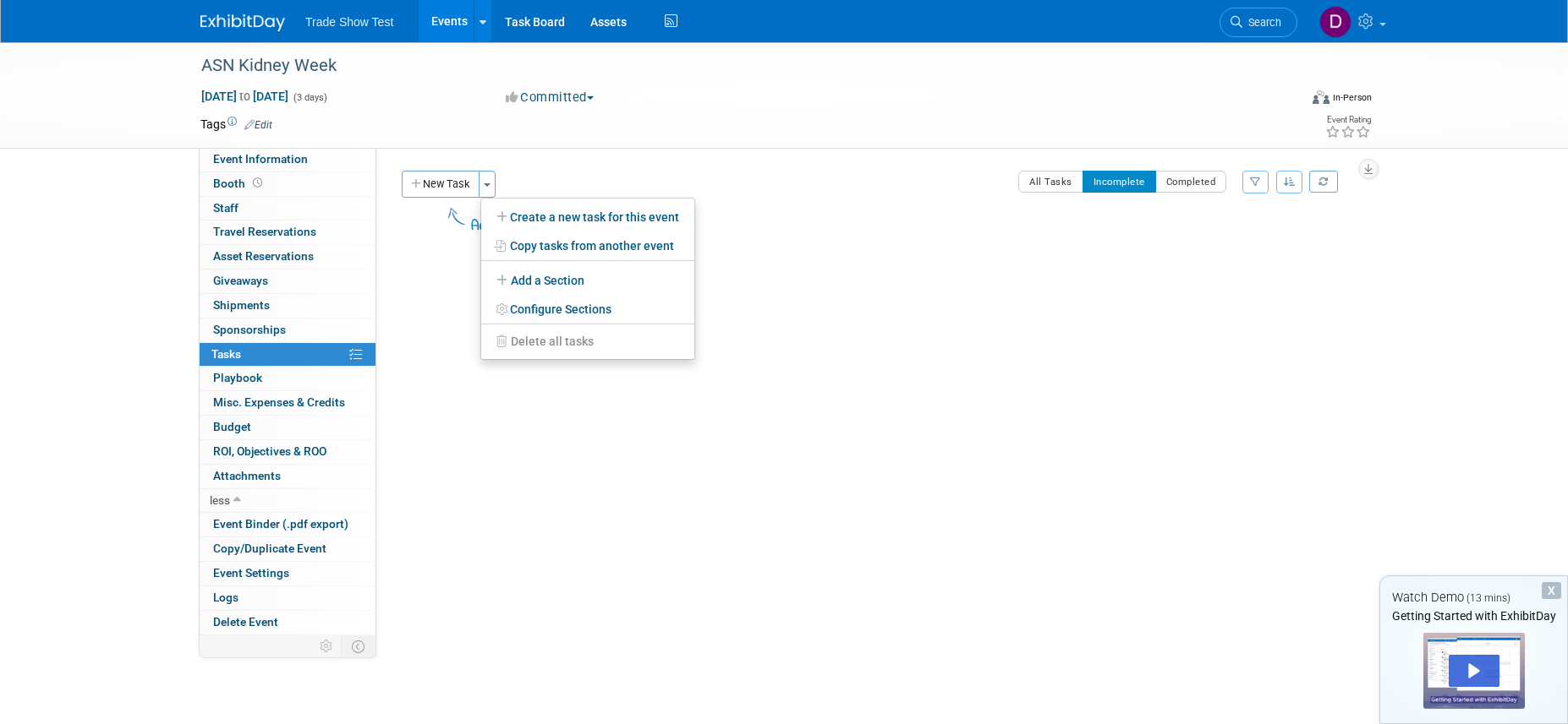
click at [543, 182] on div "New Task Toggle Dropdown Create a new task for this event Copy tasks from anoth…" at bounding box center [544, 184] width 294 height 27
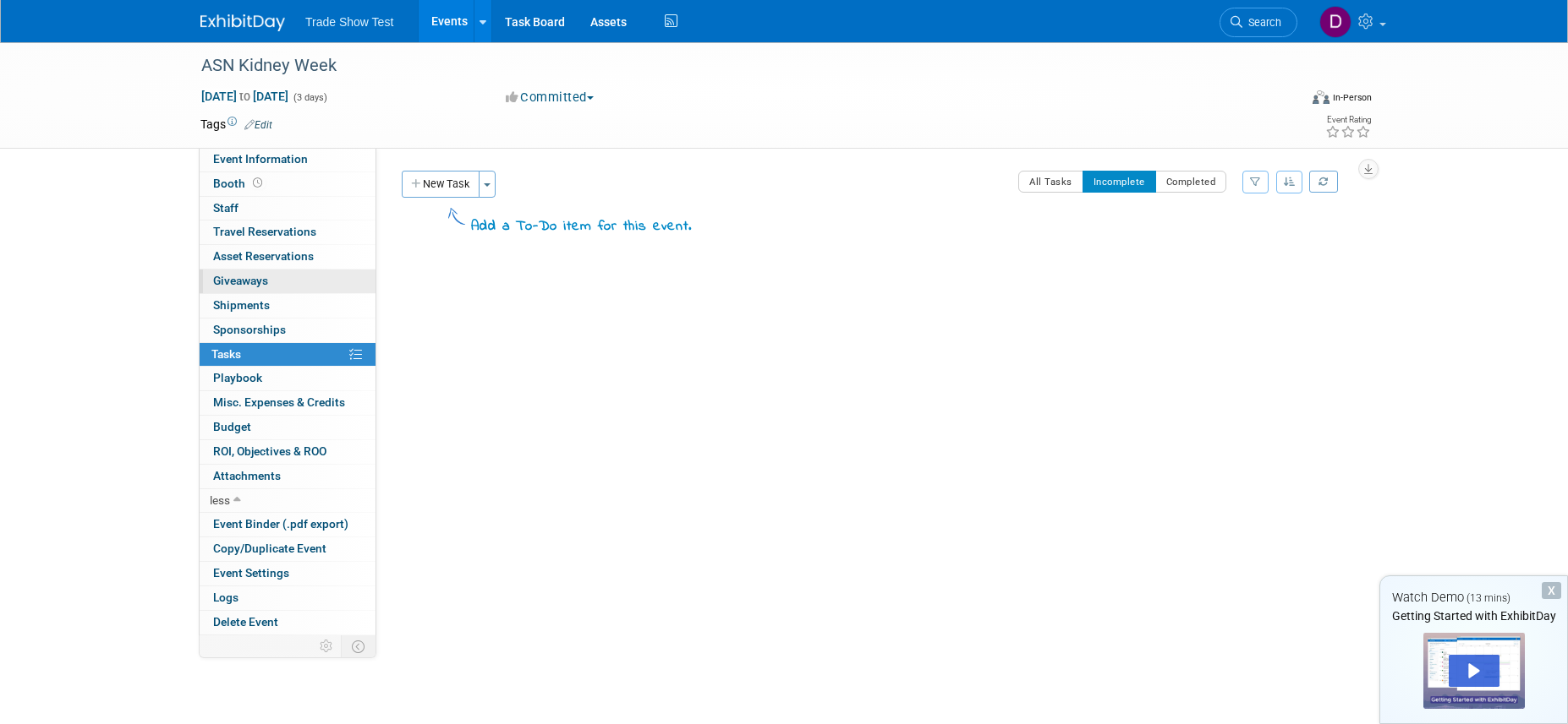
click at [261, 281] on span "Giveaways 0" at bounding box center [240, 280] width 55 height 13
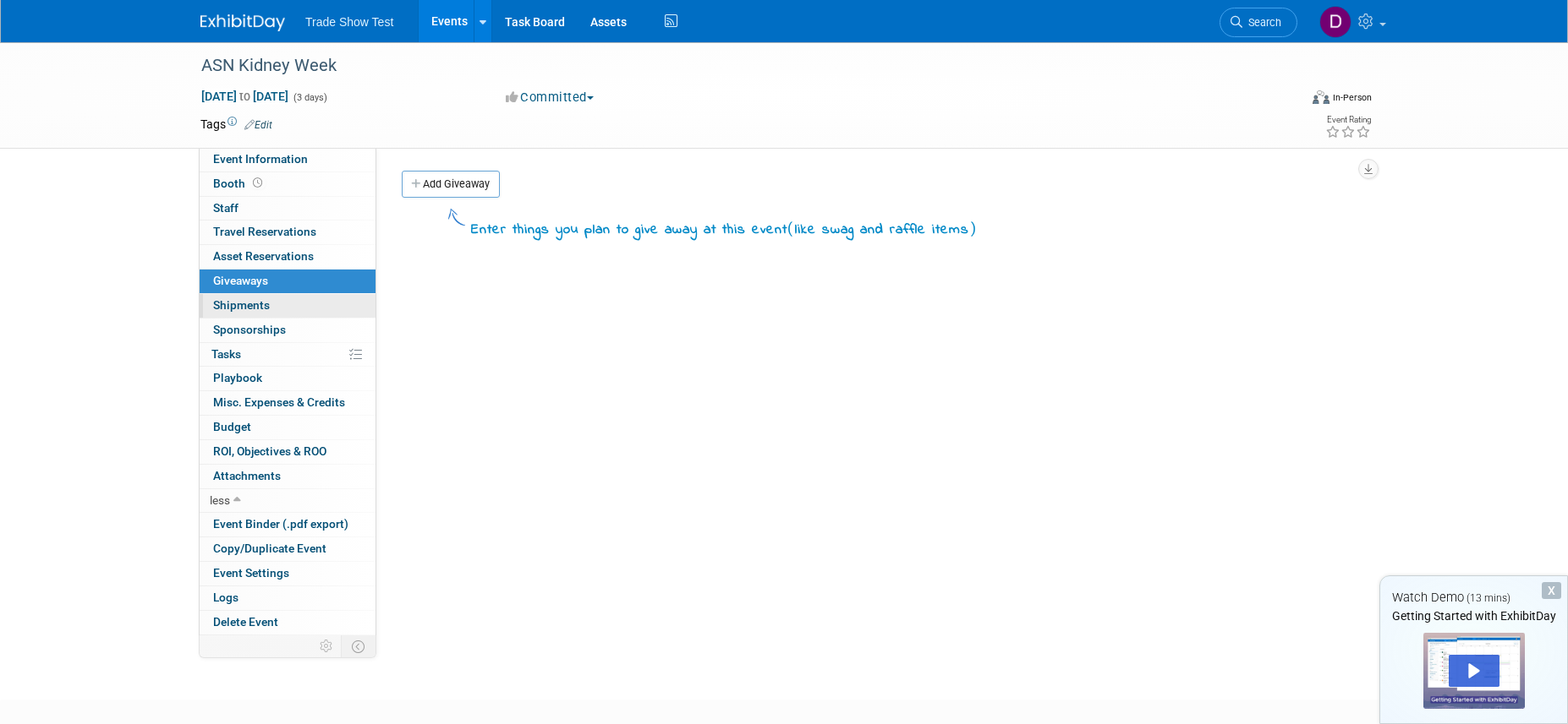
click at [262, 298] on span "Shipments 0" at bounding box center [241, 305] width 57 height 13
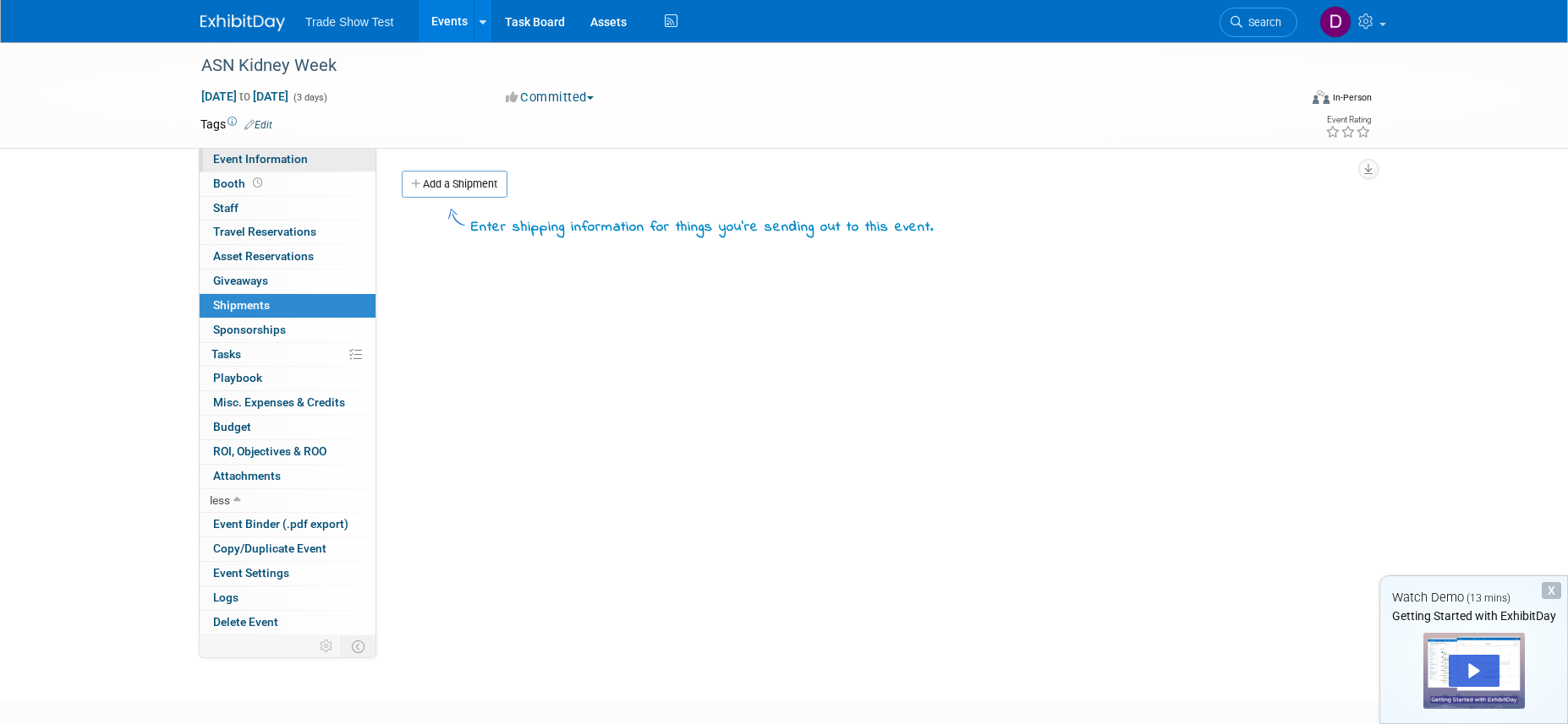
click at [278, 152] on span "Event Information" at bounding box center [260, 159] width 94 height 13
